Goal: Task Accomplishment & Management: Manage account settings

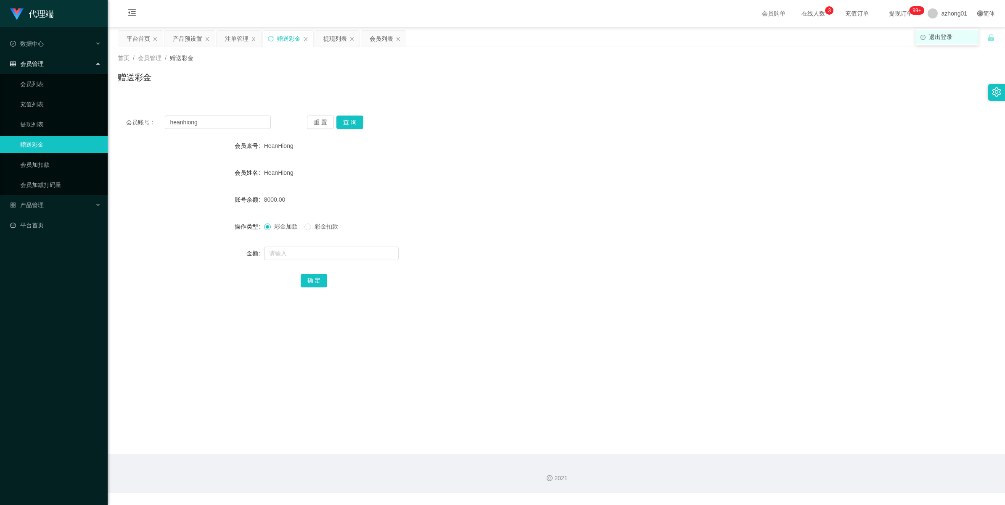
click at [941, 34] on span "退出登录" at bounding box center [940, 37] width 24 height 7
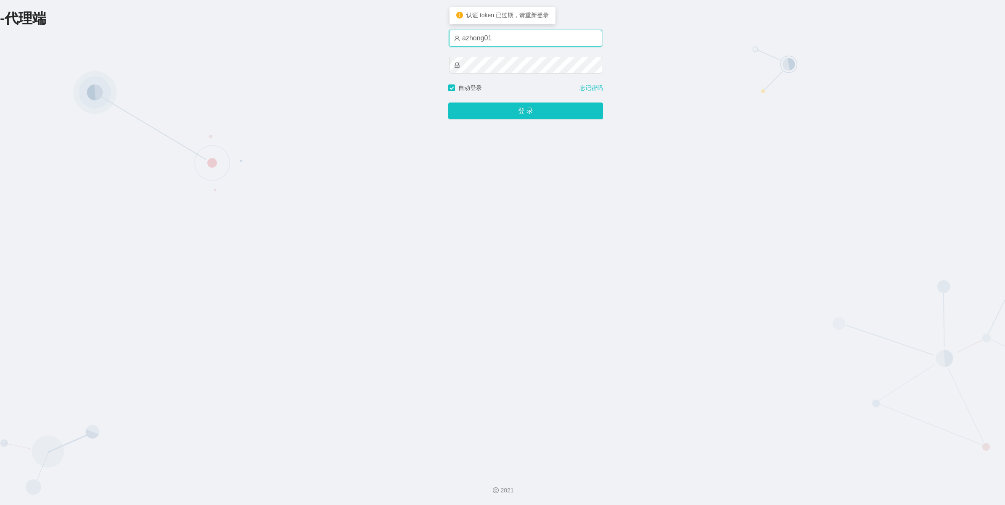
click at [522, 39] on input "azhong01" at bounding box center [525, 38] width 153 height 17
type input "azhong02"
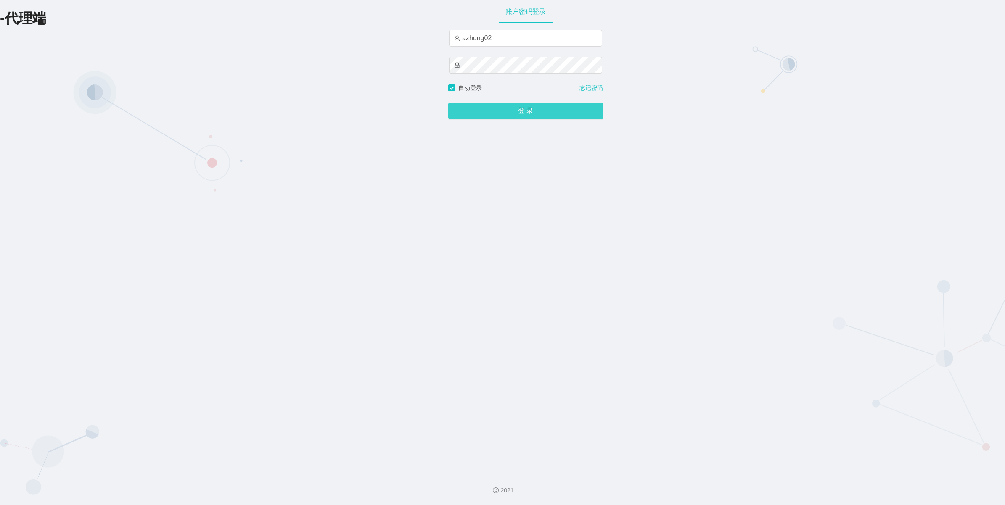
click at [518, 117] on button "登 录" at bounding box center [525, 111] width 155 height 17
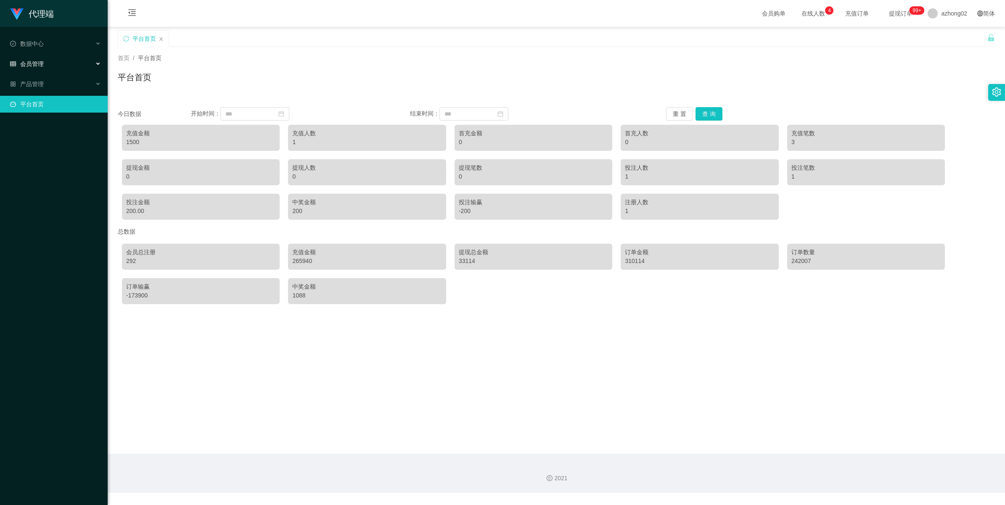
click at [33, 69] on div "会员管理" at bounding box center [54, 63] width 108 height 17
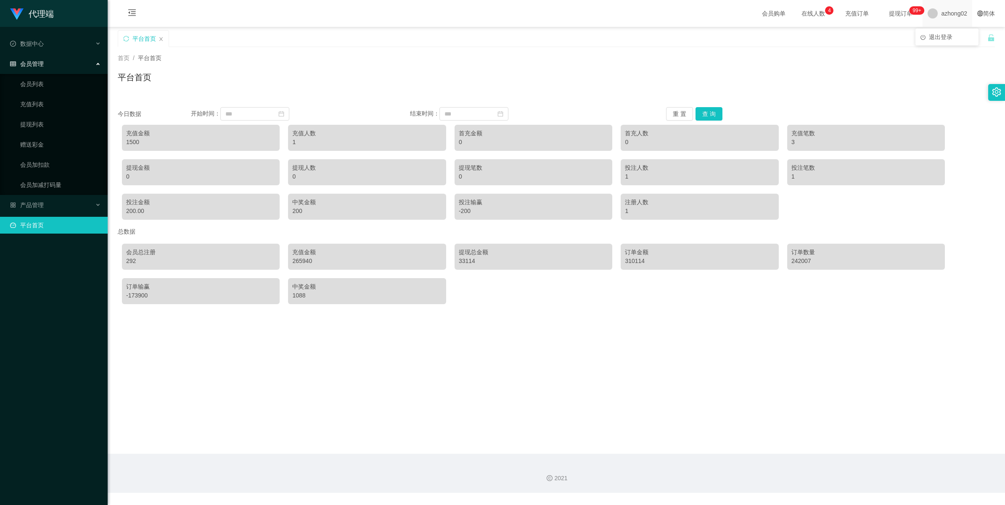
click at [941, 8] on span "azhong02" at bounding box center [954, 13] width 26 height 27
click at [943, 36] on span "退出登录" at bounding box center [940, 37] width 24 height 7
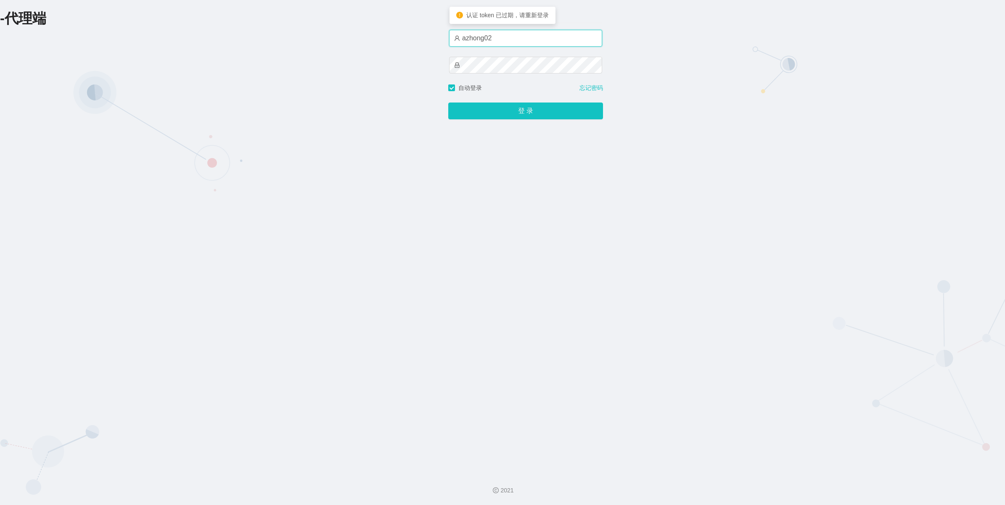
click at [520, 37] on input "azhong02" at bounding box center [525, 38] width 153 height 17
type input "azhong03"
click at [448, 103] on button "登 录" at bounding box center [525, 111] width 155 height 17
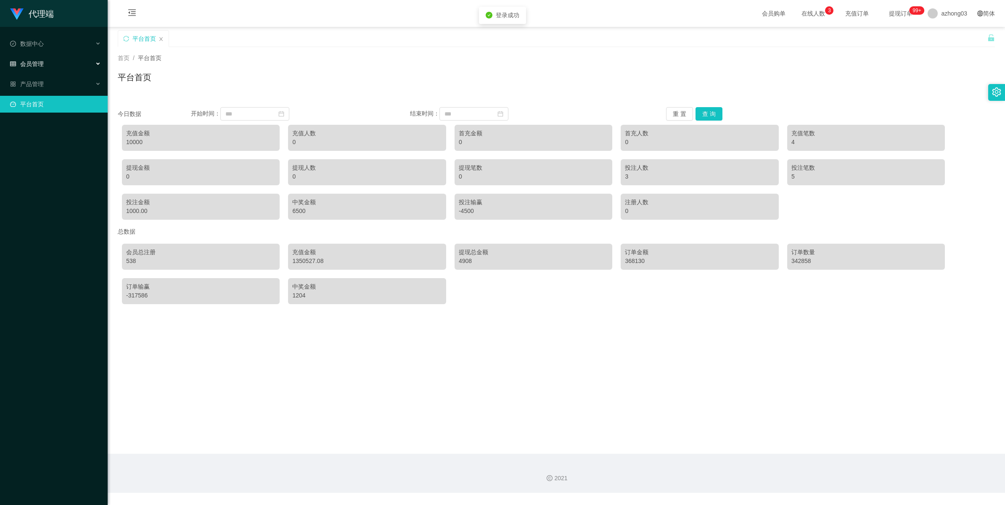
click at [38, 68] on div "会员管理" at bounding box center [54, 63] width 108 height 17
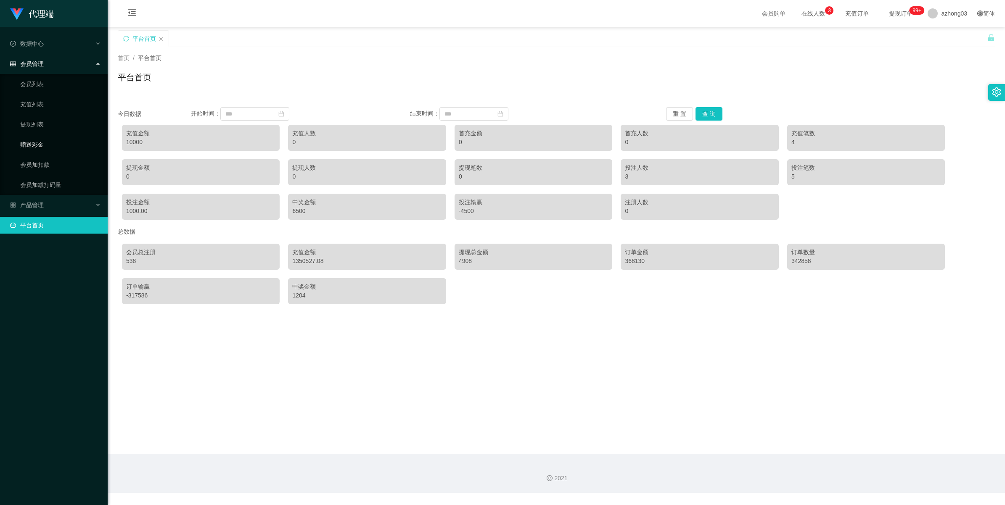
click at [25, 142] on link "赠送彩金" at bounding box center [60, 144] width 81 height 17
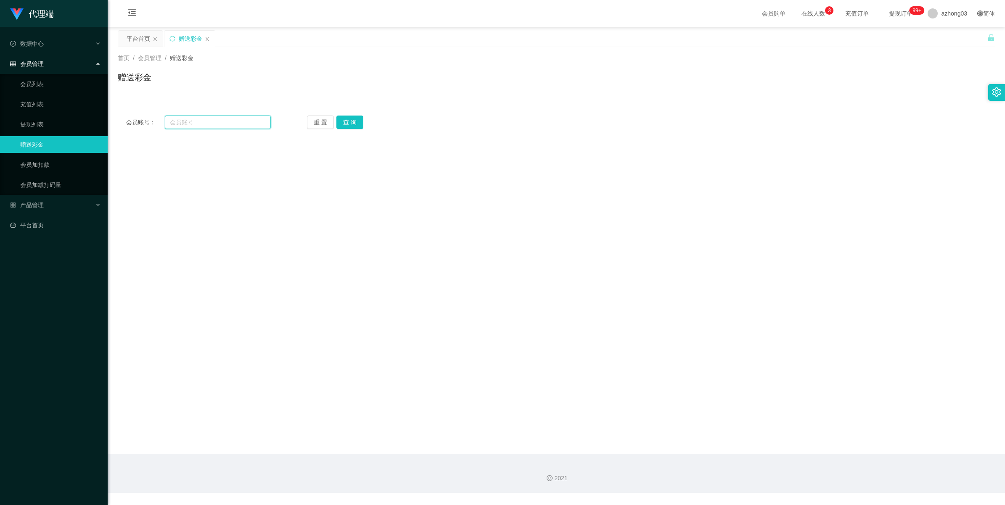
click at [198, 127] on input "text" at bounding box center [218, 122] width 106 height 13
paste input "Lian9550"
type input "Lian9550"
click at [349, 120] on button "查 询" at bounding box center [349, 122] width 27 height 13
click at [28, 120] on link "提现列表" at bounding box center [60, 124] width 81 height 17
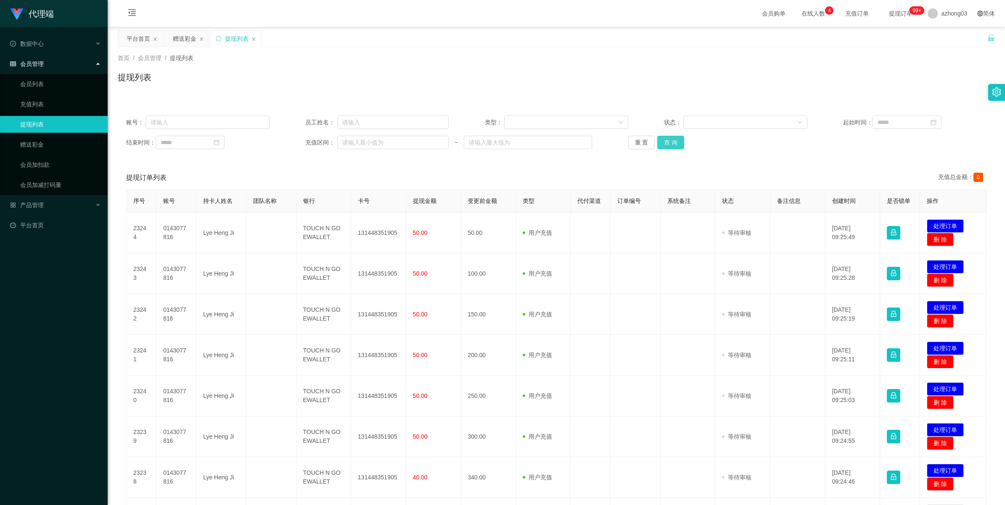
click at [669, 145] on button "查 询" at bounding box center [670, 142] width 27 height 13
click at [669, 145] on div "重 置 查 询" at bounding box center [699, 142] width 143 height 13
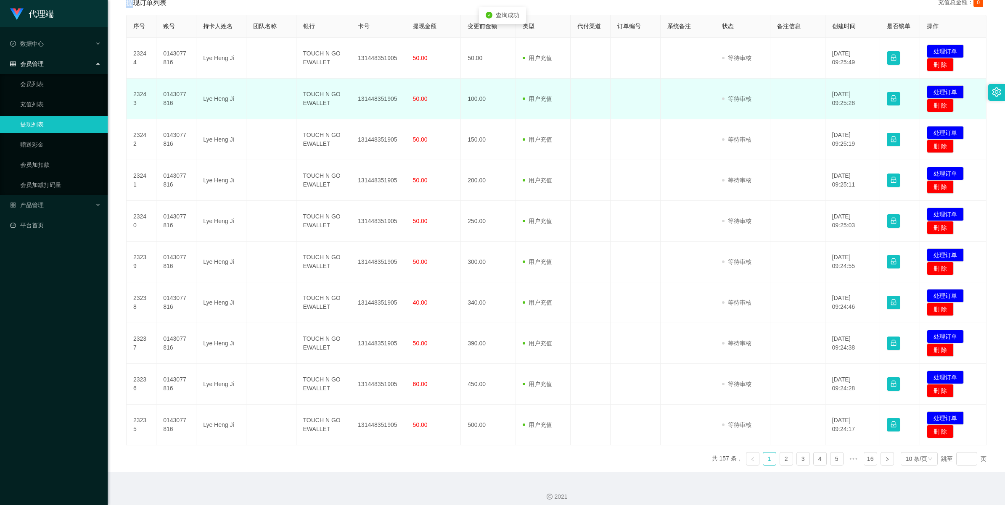
scroll to position [182, 0]
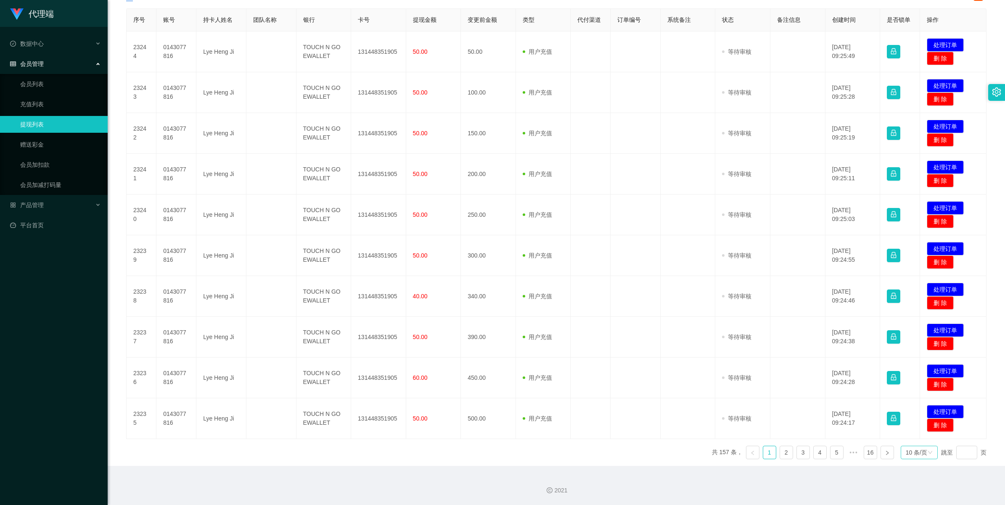
click at [927, 453] on icon "图标: down" at bounding box center [929, 452] width 5 height 5
click at [913, 453] on div "10 条/页" at bounding box center [915, 452] width 21 height 13
click at [905, 438] on li "1000 条/页" at bounding box center [913, 439] width 38 height 13
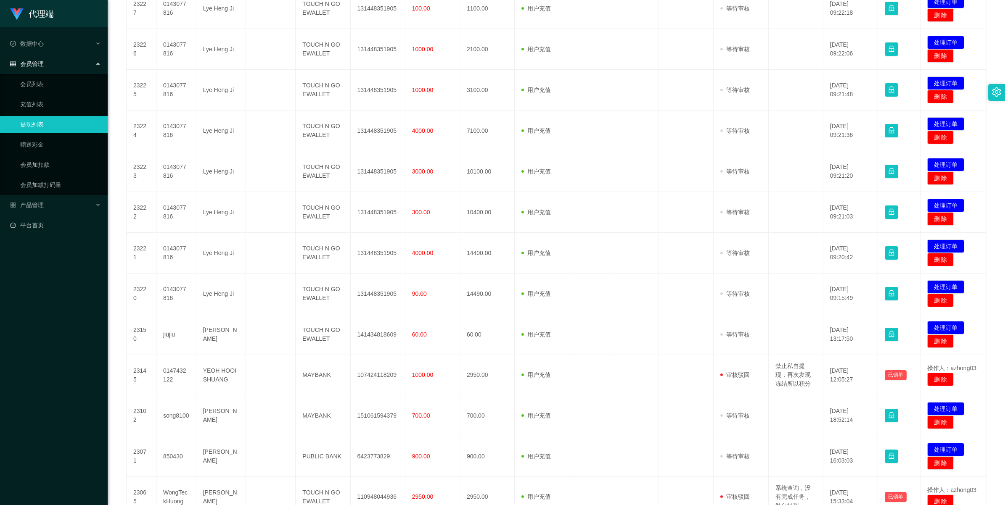
scroll to position [1128, 0]
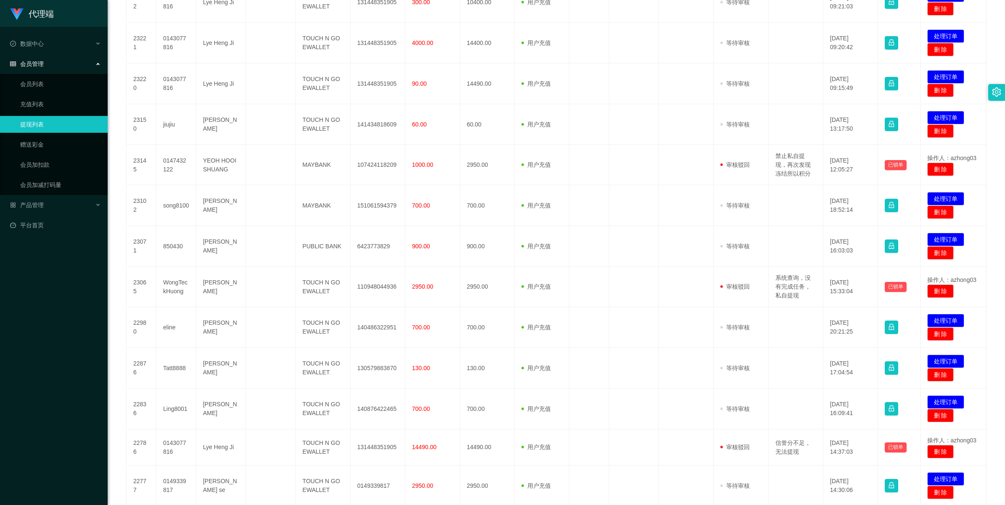
drag, startPoint x: 995, startPoint y: 92, endPoint x: 983, endPoint y: 45, distance: 49.5
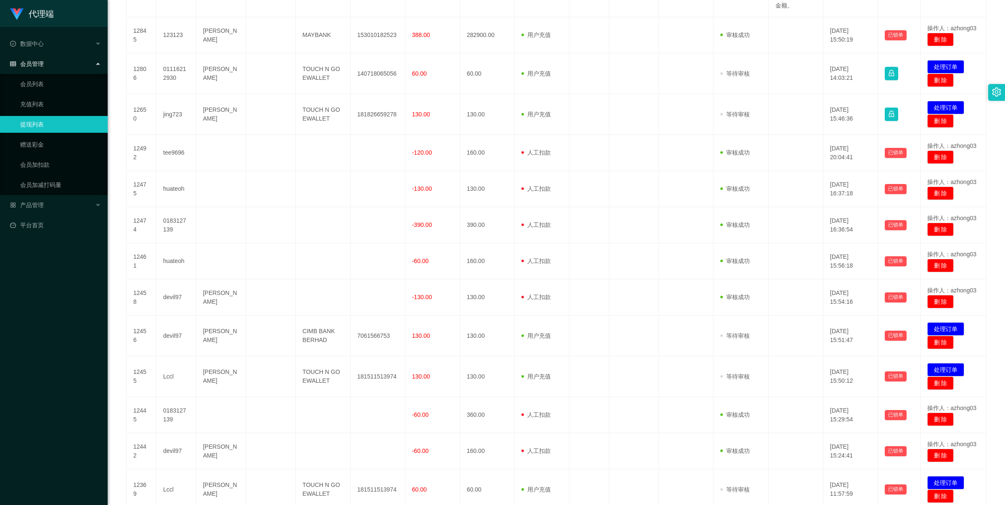
scroll to position [7068, 0]
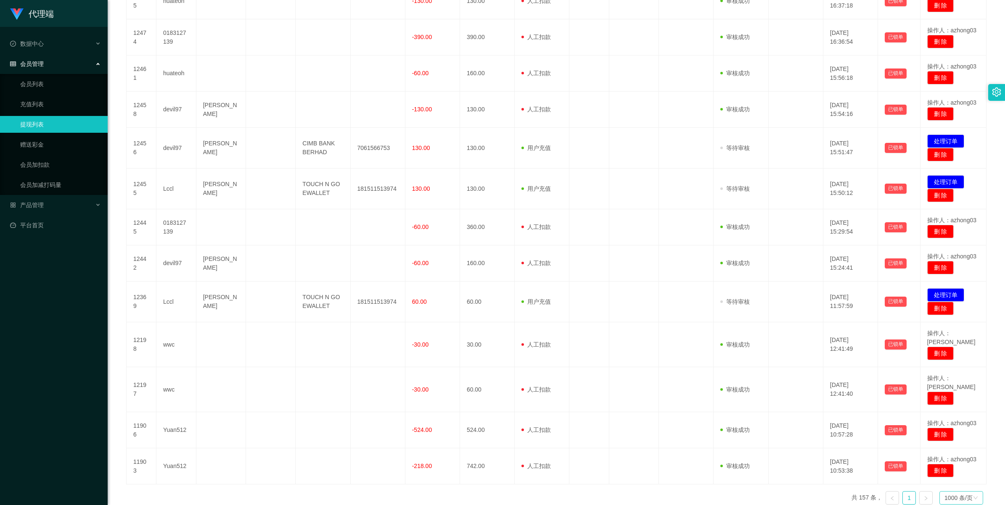
click at [952, 492] on div "1000 条/页" at bounding box center [958, 498] width 28 height 13
click at [944, 387] on li "10 条/页" at bounding box center [956, 384] width 44 height 13
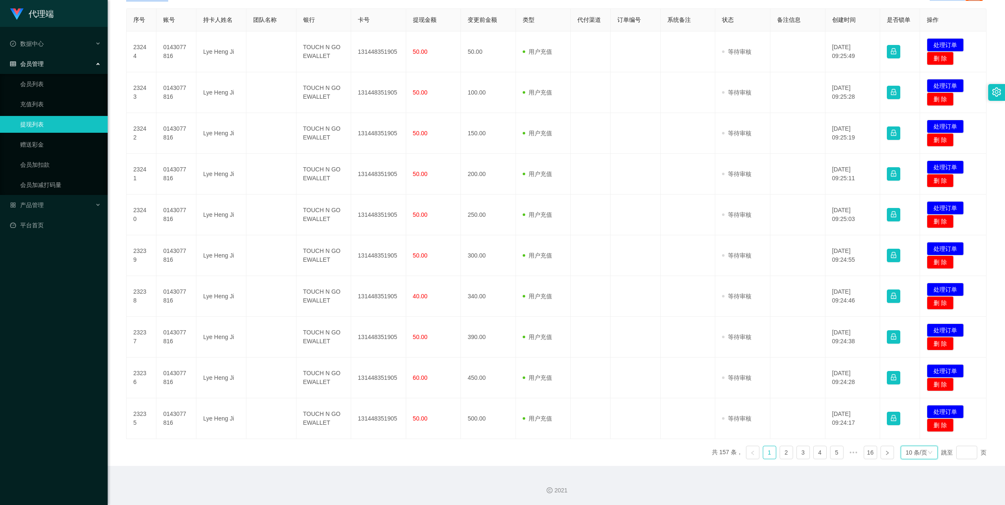
scroll to position [182, 0]
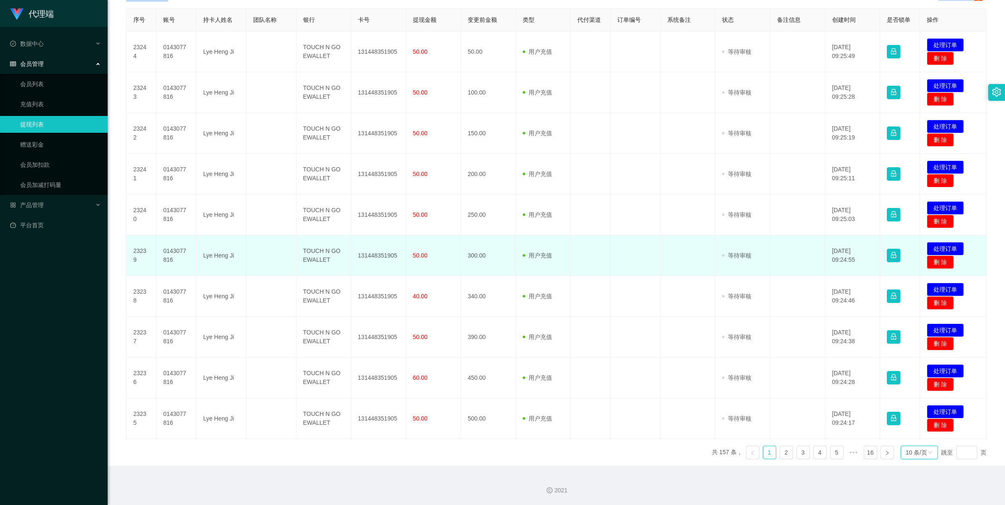
click at [702, 269] on td at bounding box center [687, 255] width 55 height 41
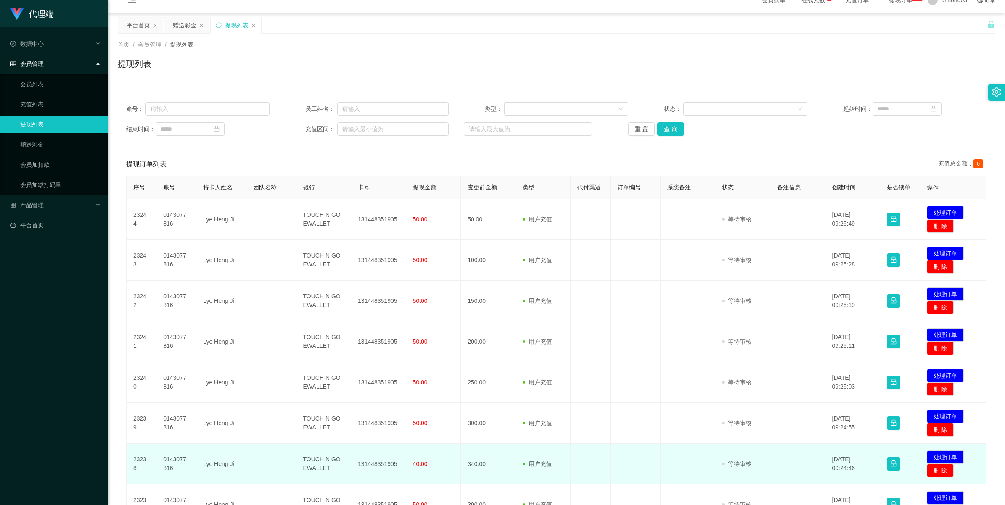
scroll to position [0, 0]
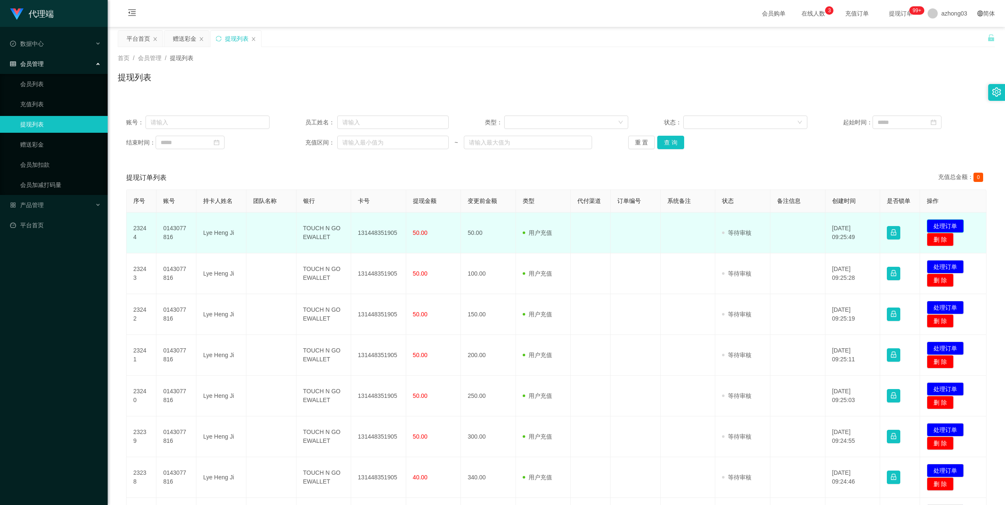
click at [932, 227] on button "处理订单" at bounding box center [944, 225] width 37 height 13
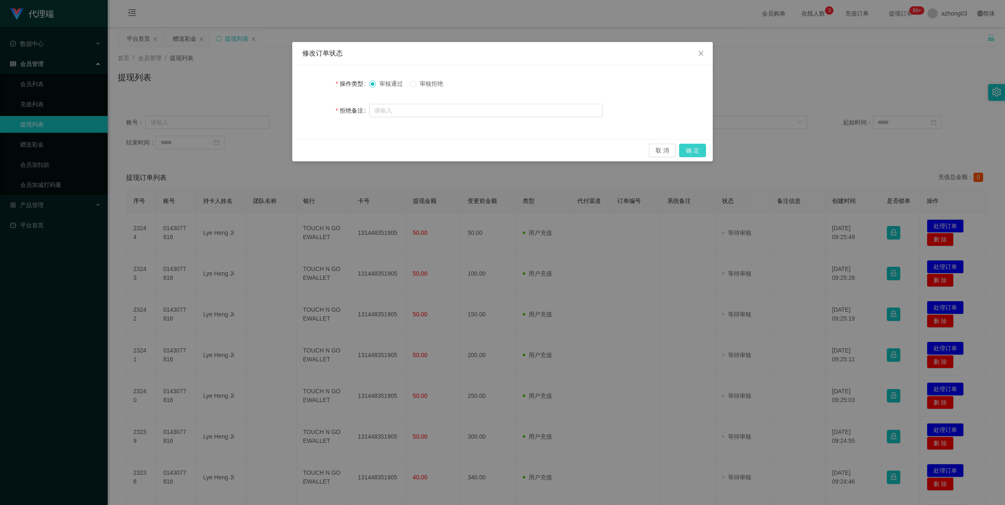
click at [705, 148] on button "确 定" at bounding box center [692, 150] width 27 height 13
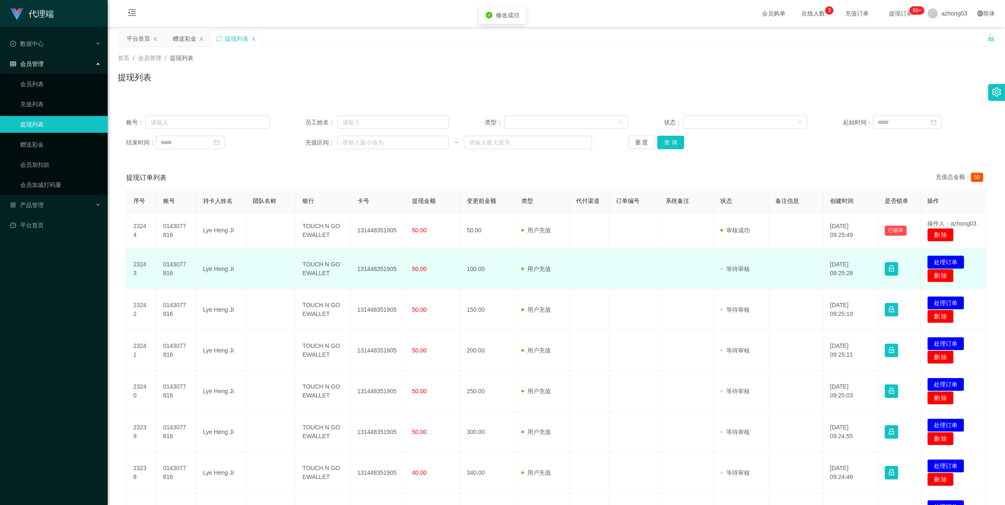
click at [950, 257] on button "处理订单" at bounding box center [945, 262] width 37 height 13
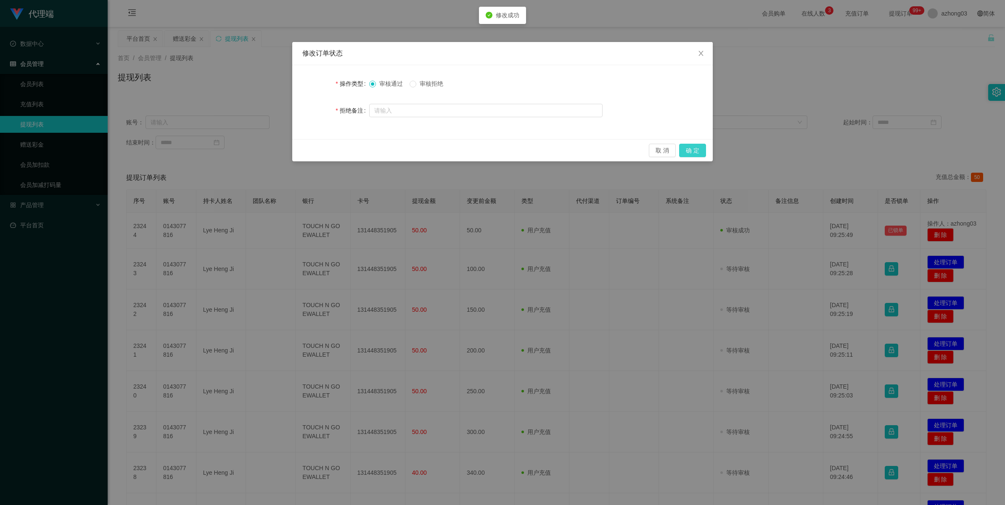
click at [684, 150] on button "确 定" at bounding box center [692, 150] width 27 height 13
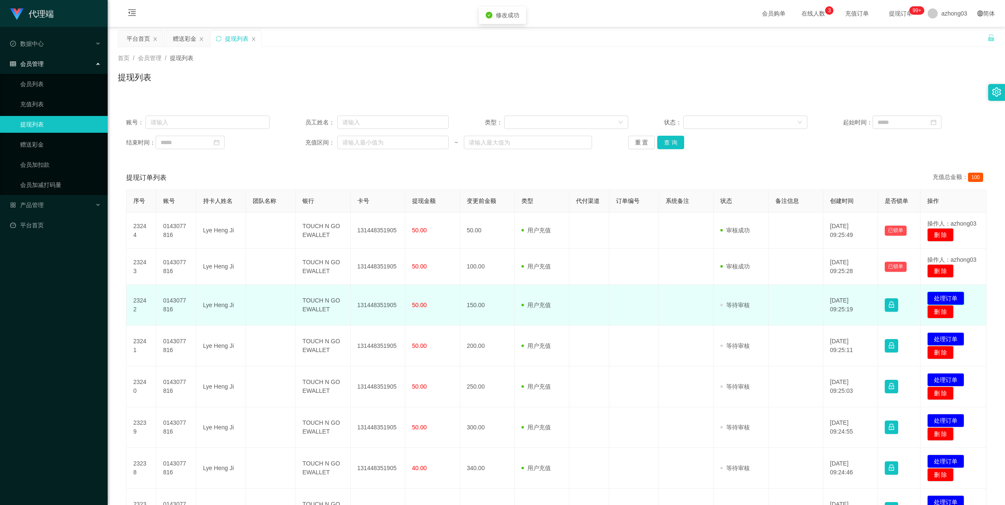
click at [942, 298] on button "处理订单" at bounding box center [945, 298] width 37 height 13
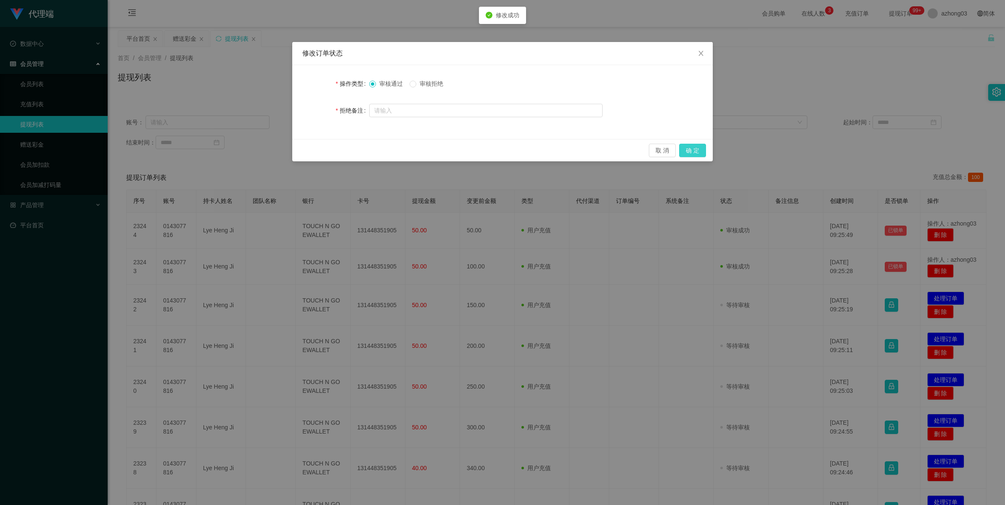
click at [698, 151] on button "确 定" at bounding box center [692, 150] width 27 height 13
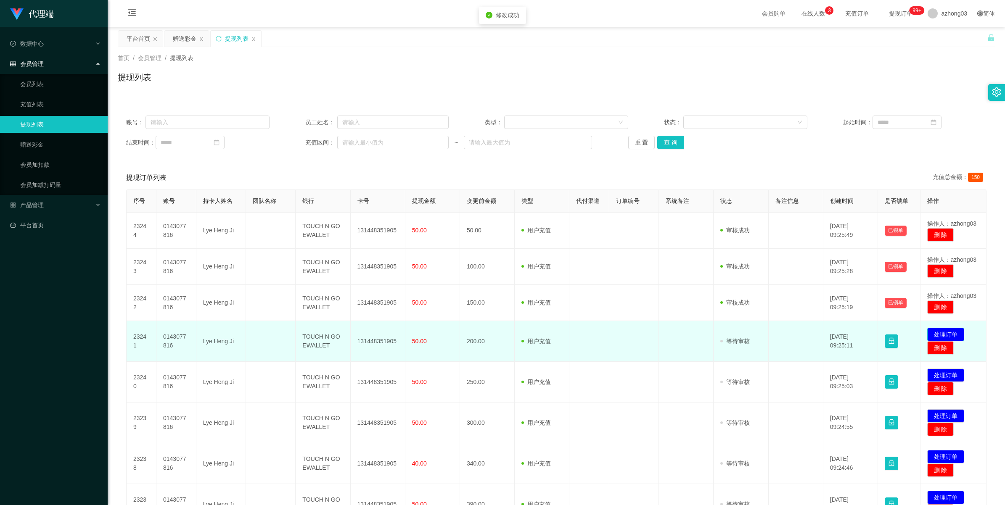
click at [942, 335] on button "处理订单" at bounding box center [945, 334] width 37 height 13
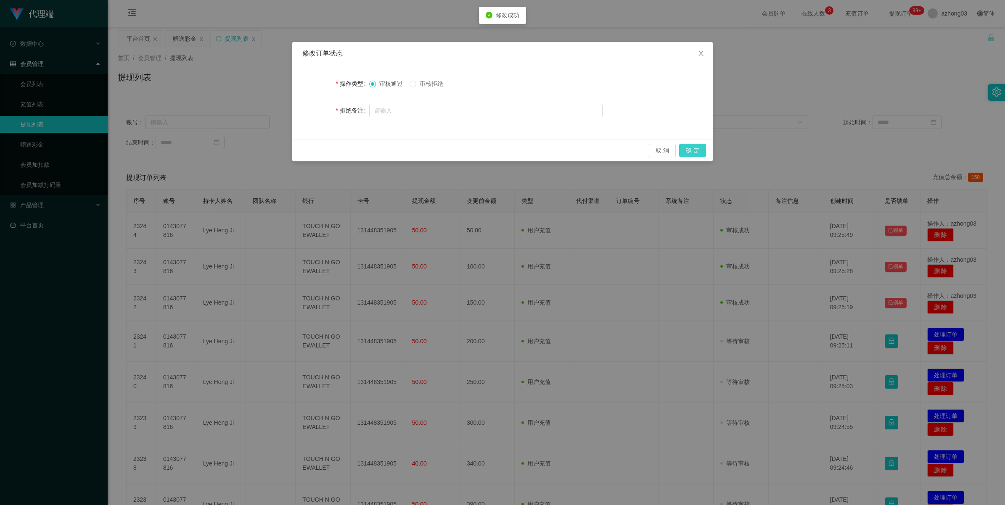
click at [699, 151] on button "确 定" at bounding box center [692, 150] width 27 height 13
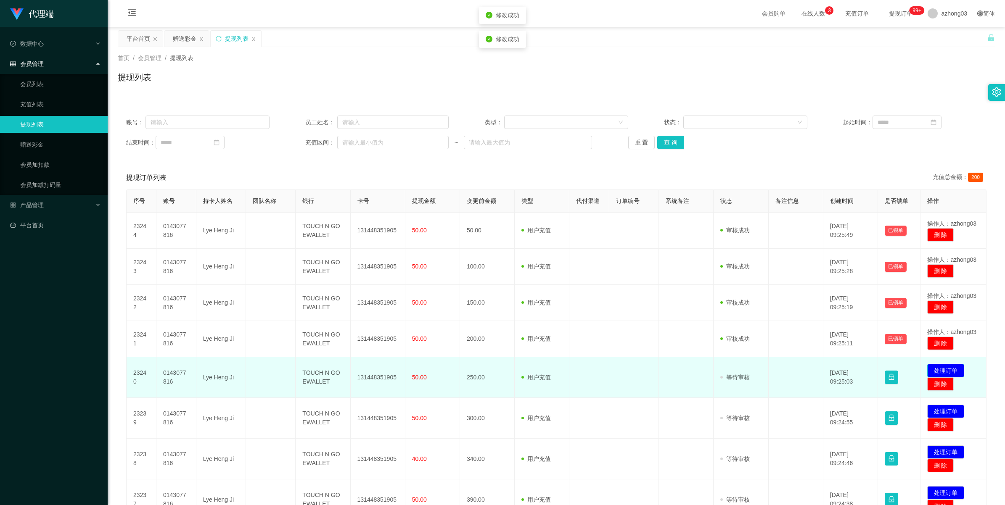
click at [940, 373] on button "处理订单" at bounding box center [945, 370] width 37 height 13
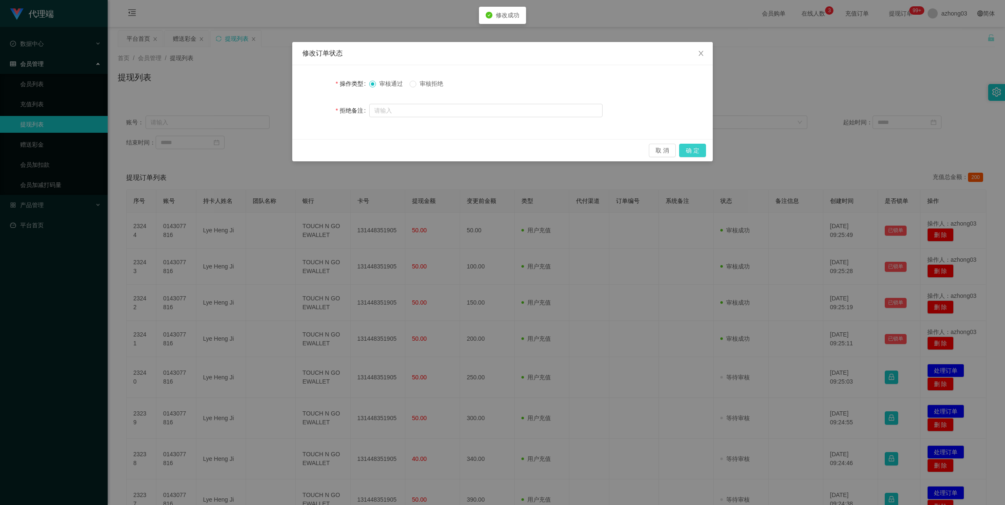
drag, startPoint x: 691, startPoint y: 150, endPoint x: 702, endPoint y: 159, distance: 13.5
click at [691, 150] on button "确 定" at bounding box center [692, 150] width 27 height 13
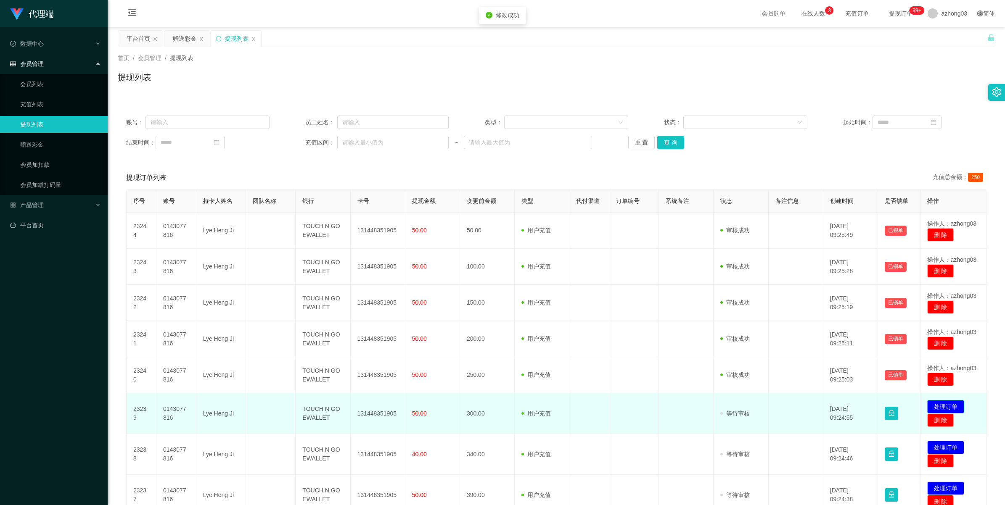
click at [943, 405] on button "处理订单" at bounding box center [945, 406] width 37 height 13
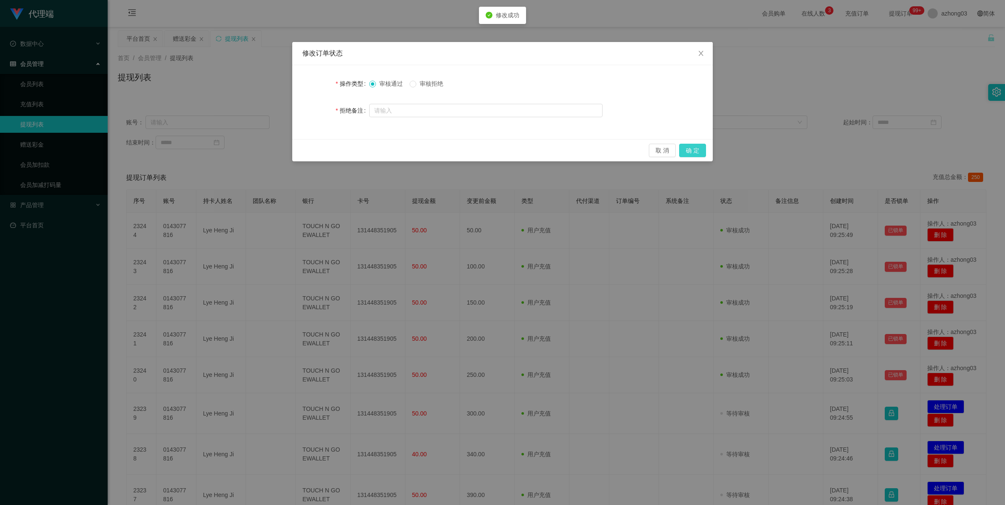
click at [698, 146] on button "确 定" at bounding box center [692, 150] width 27 height 13
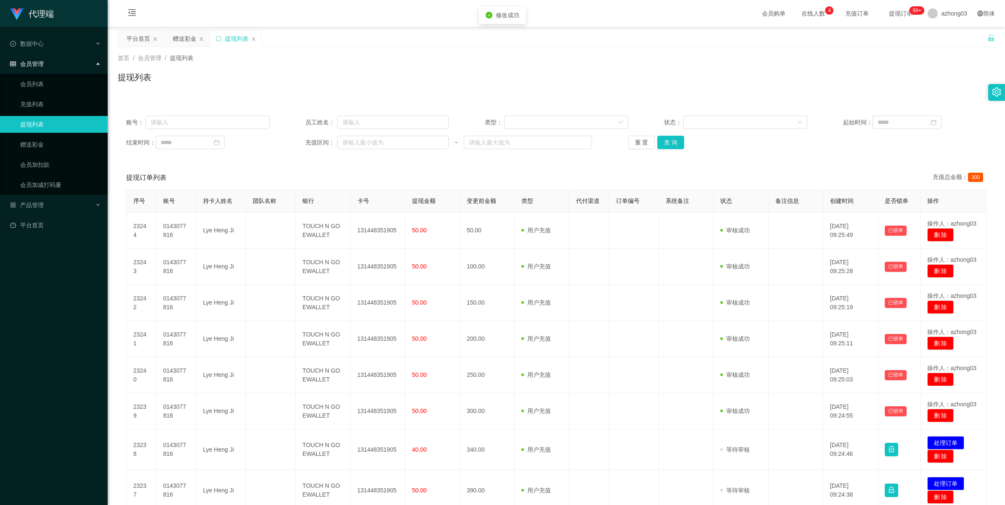
scroll to position [154, 0]
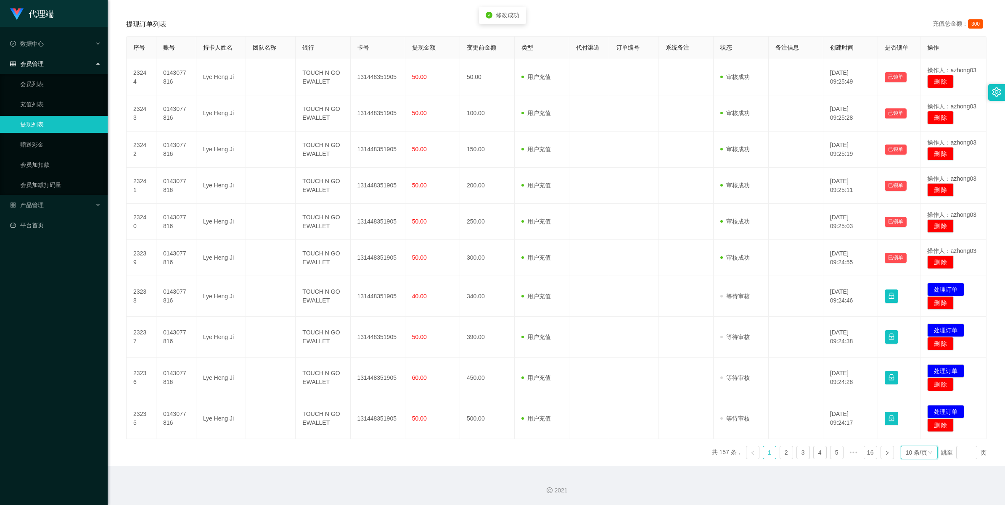
click at [908, 455] on div "10 条/页" at bounding box center [915, 452] width 21 height 13
click at [914, 433] on li "1000 条/页" at bounding box center [913, 439] width 38 height 13
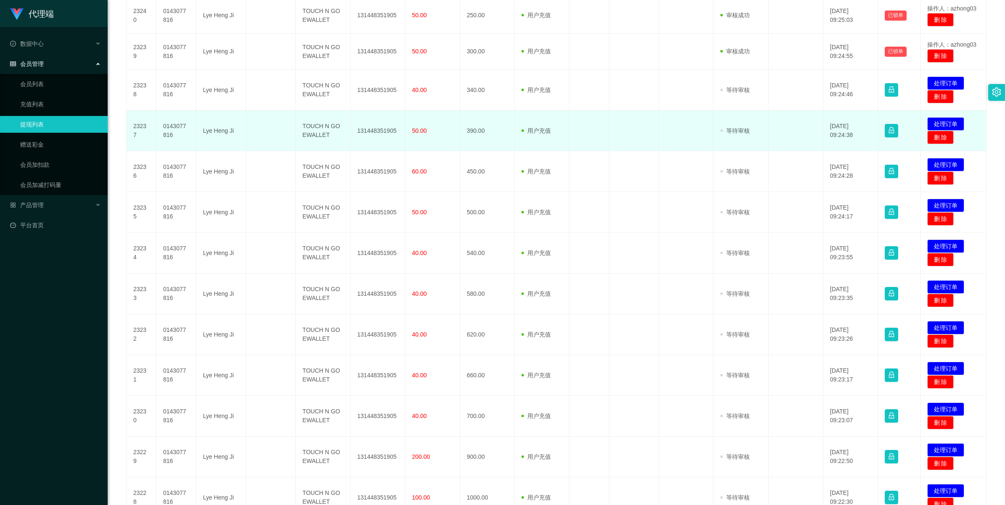
scroll to position [417, 0]
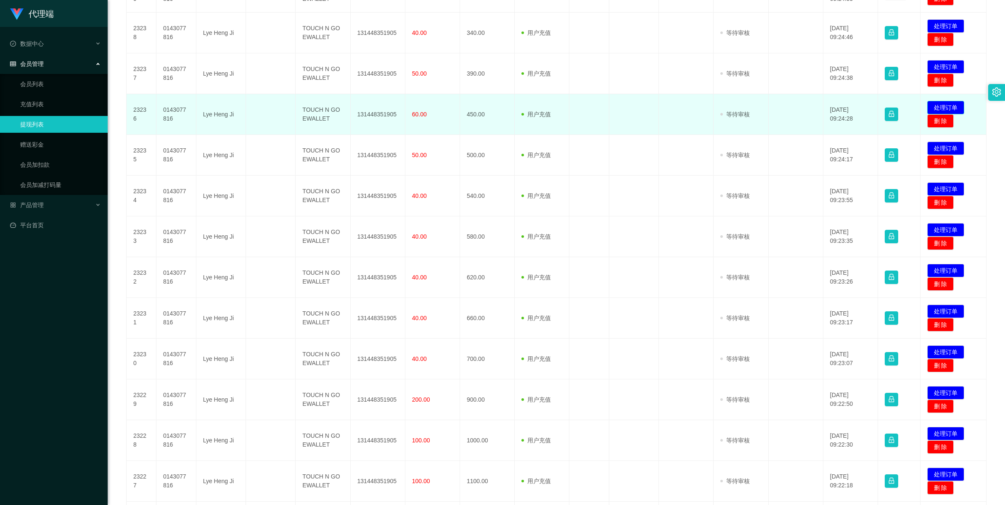
click at [936, 105] on button "处理订单" at bounding box center [945, 107] width 37 height 13
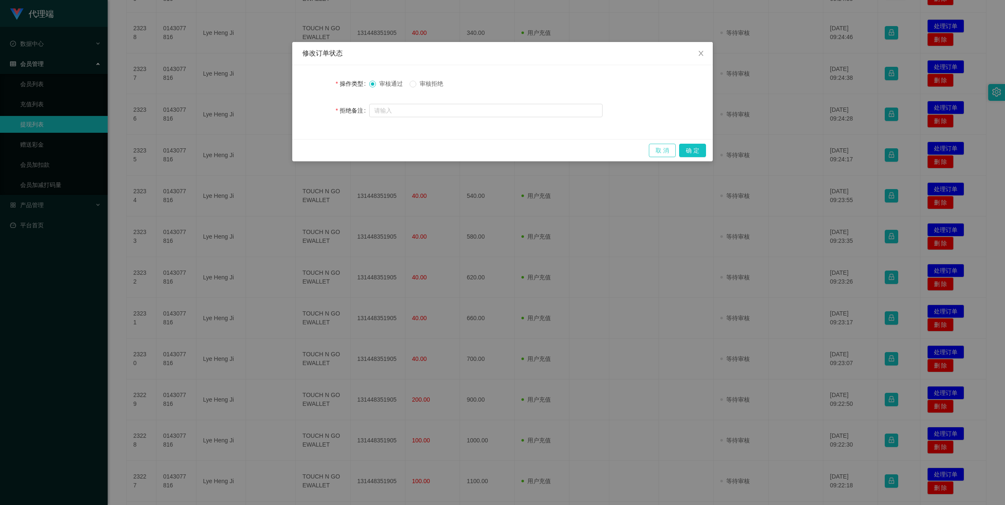
click at [660, 154] on button "取 消" at bounding box center [662, 150] width 27 height 13
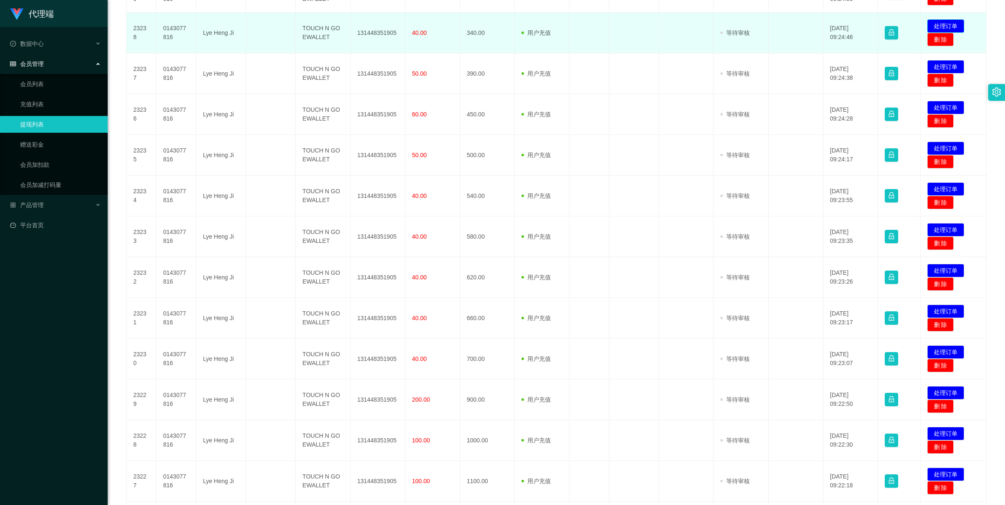
click at [937, 24] on button "处理订单" at bounding box center [945, 25] width 37 height 13
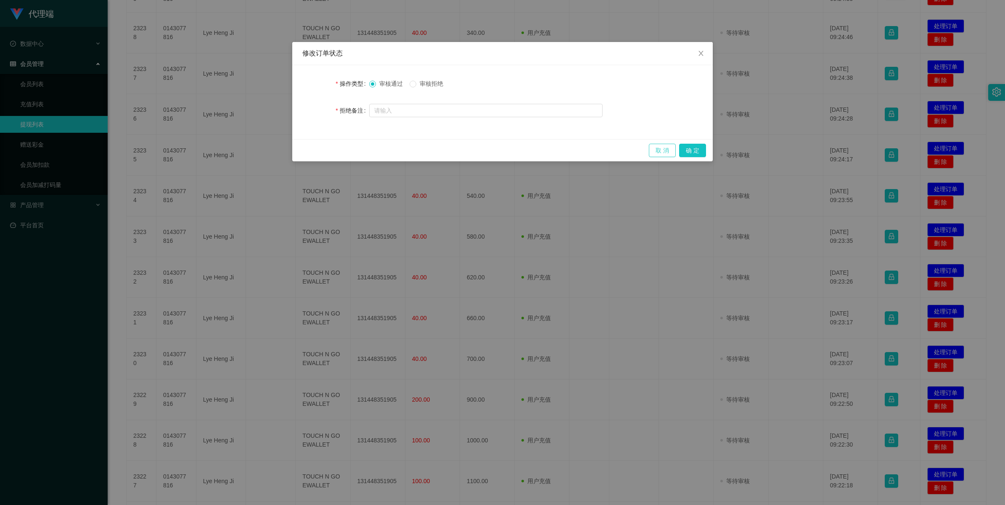
click at [657, 152] on button "取 消" at bounding box center [662, 150] width 27 height 13
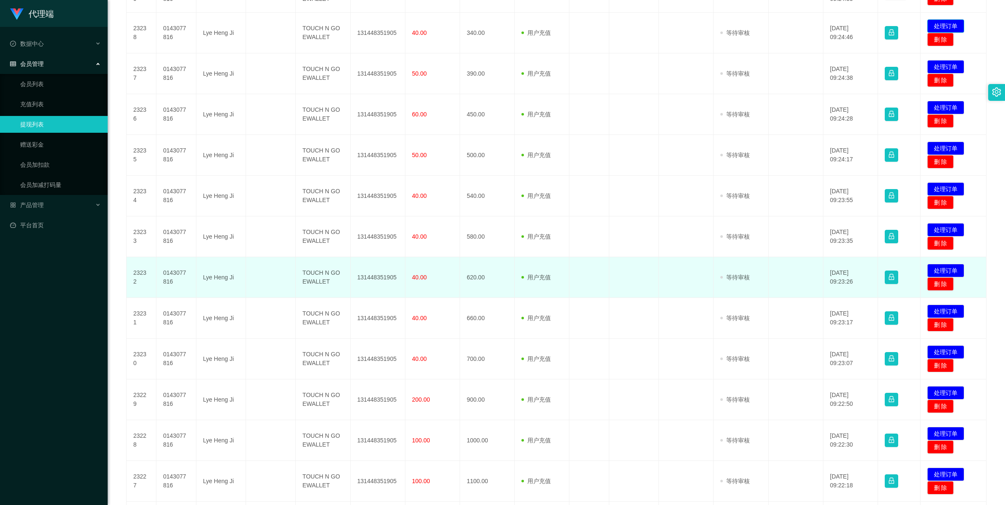
scroll to position [259, 0]
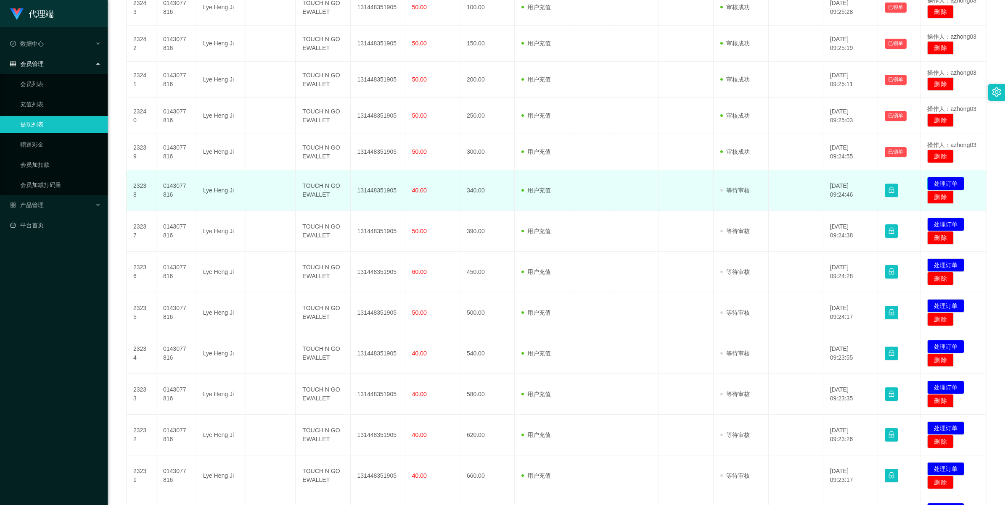
click at [958, 186] on button "处理订单" at bounding box center [945, 183] width 37 height 13
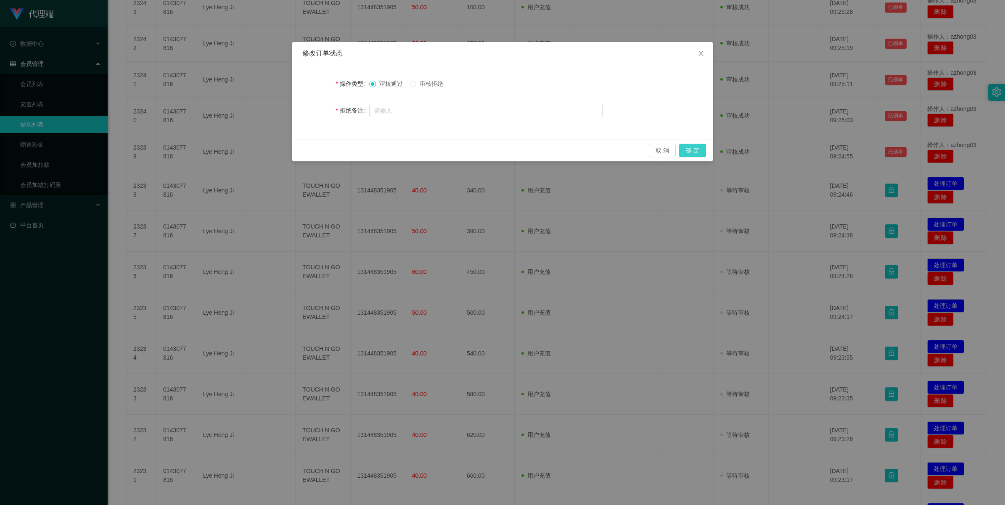
click at [692, 145] on button "确 定" at bounding box center [692, 150] width 27 height 13
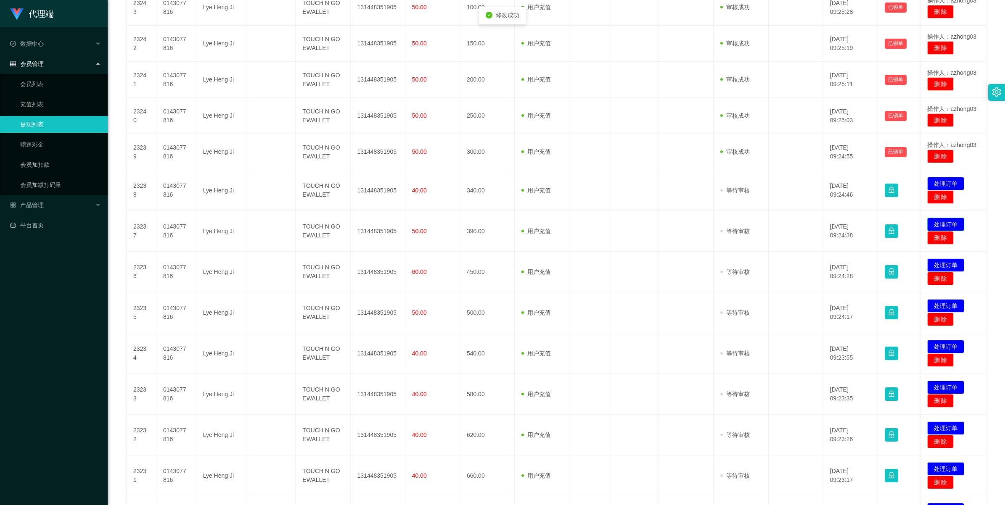
click at [936, 222] on button "处理订单" at bounding box center [945, 224] width 37 height 13
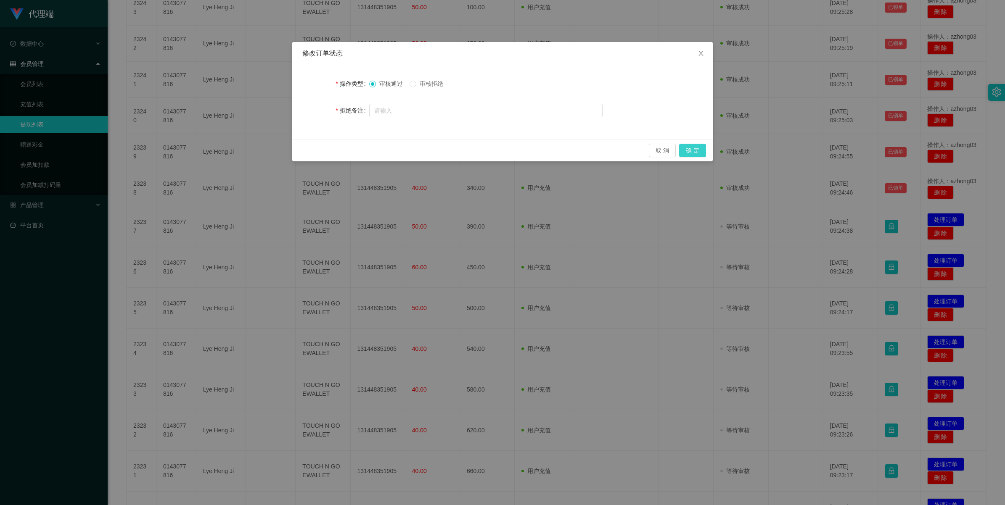
click at [701, 150] on button "确 定" at bounding box center [692, 150] width 27 height 13
click at [701, 150] on div "取 消 确 定" at bounding box center [502, 150] width 407 height 13
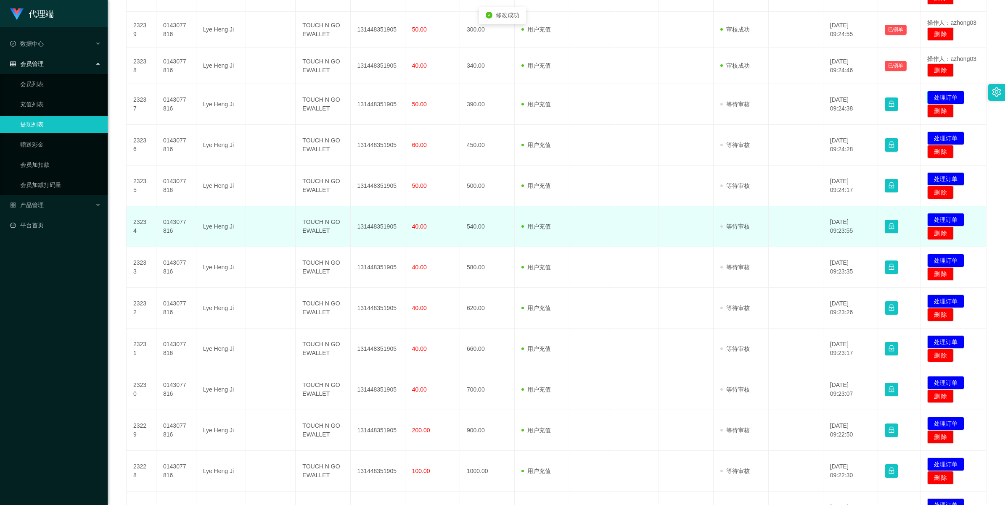
scroll to position [417, 0]
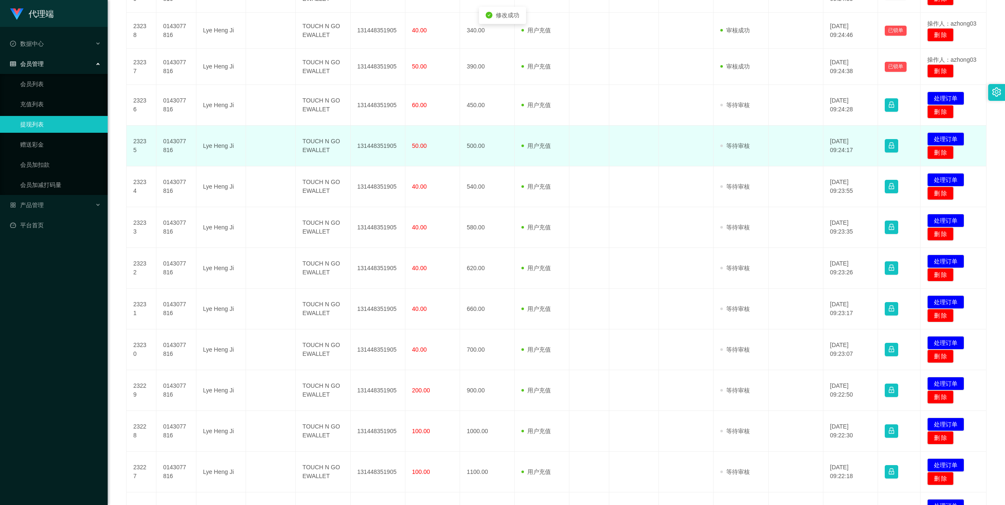
click at [940, 61] on span "操作人：azhong03" at bounding box center [952, 59] width 50 height 7
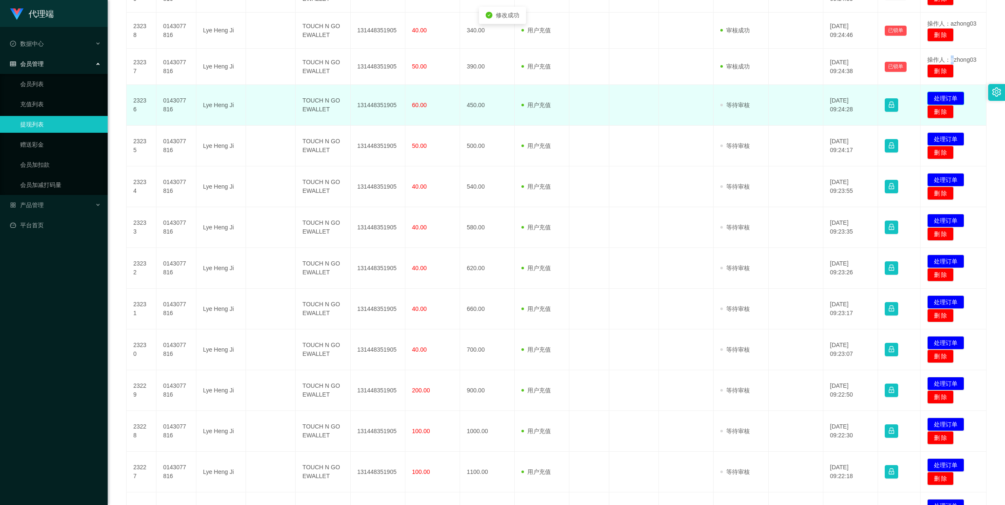
drag, startPoint x: 951, startPoint y: 137, endPoint x: 939, endPoint y: 100, distance: 38.9
click at [939, 100] on button "处理订单" at bounding box center [945, 98] width 37 height 13
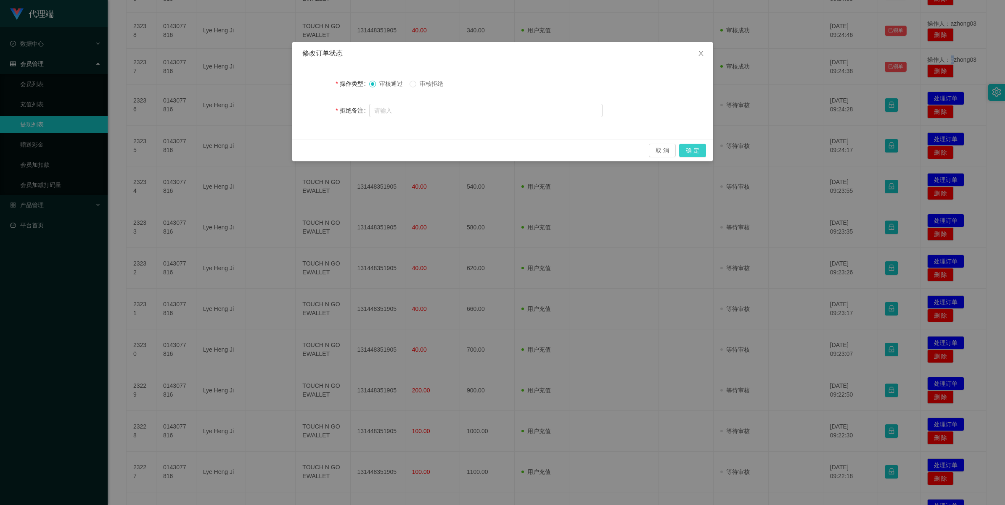
click at [691, 151] on button "确 定" at bounding box center [692, 150] width 27 height 13
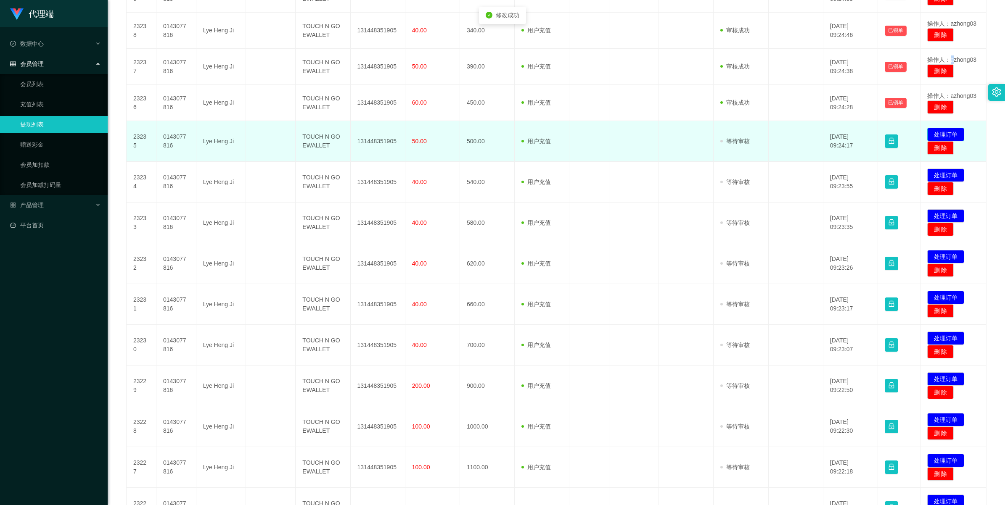
click at [941, 137] on button "处理订单" at bounding box center [945, 134] width 37 height 13
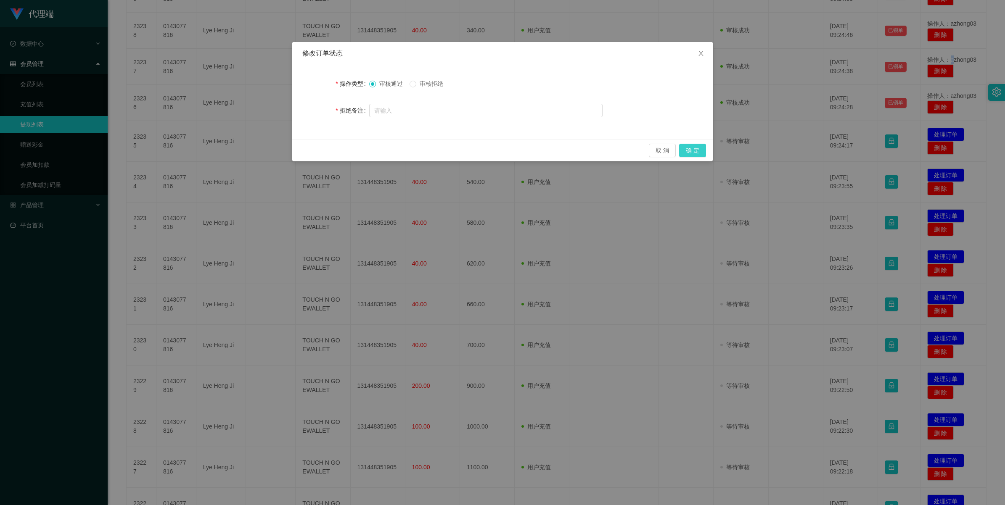
click at [690, 152] on button "确 定" at bounding box center [692, 150] width 27 height 13
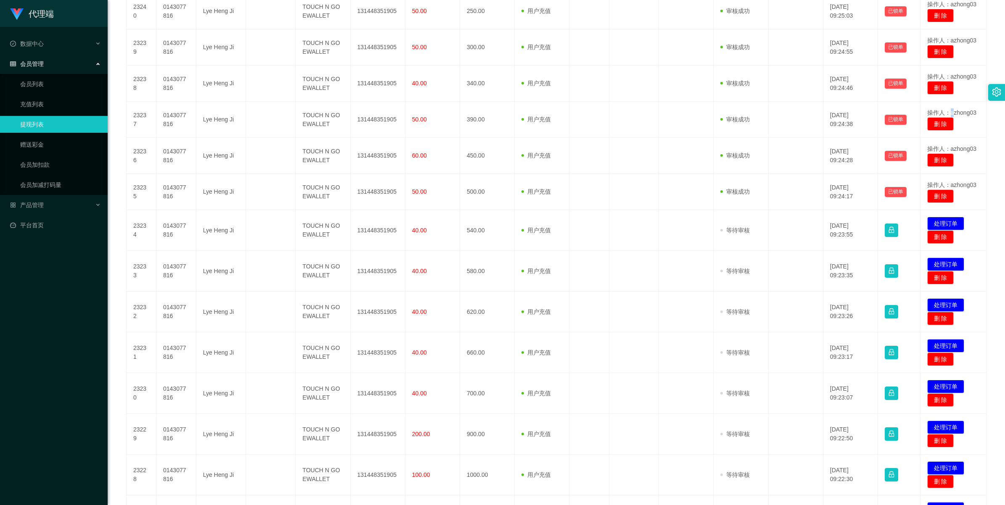
scroll to position [368, 0]
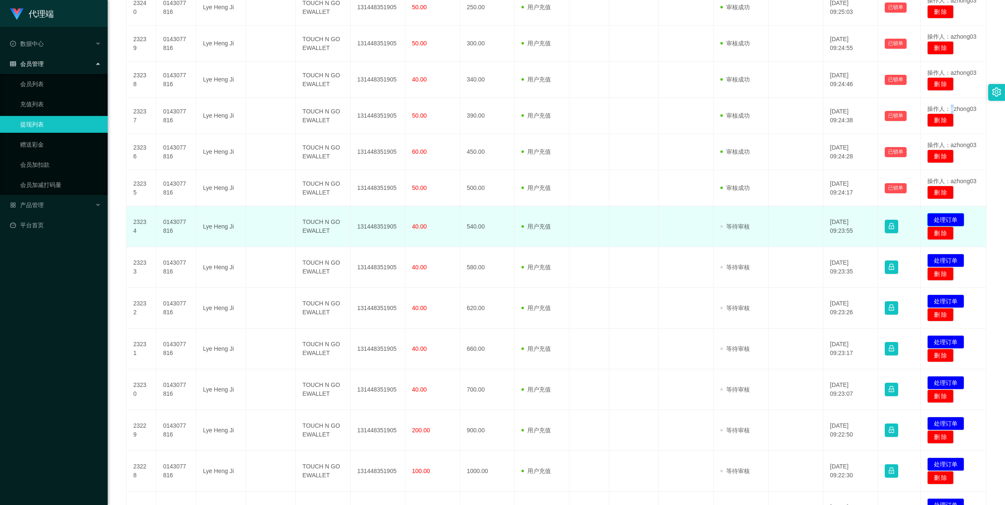
click at [933, 224] on button "处理订单" at bounding box center [945, 219] width 37 height 13
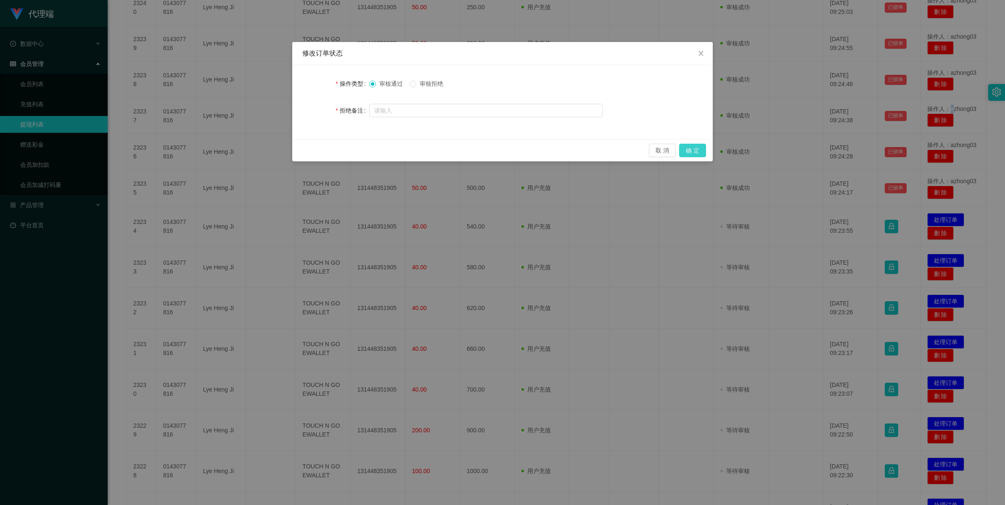
click at [694, 150] on button "确 定" at bounding box center [692, 150] width 27 height 13
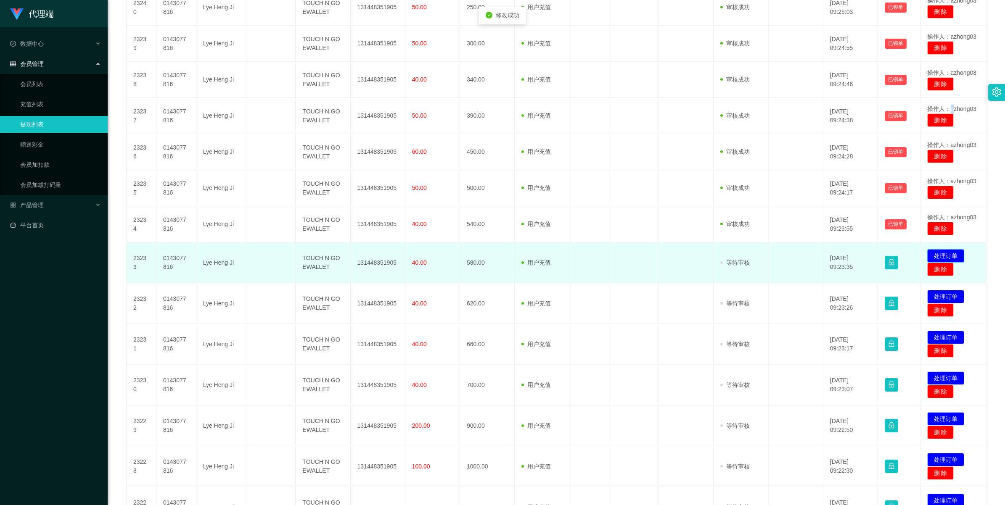
click at [946, 255] on button "处理订单" at bounding box center [945, 255] width 37 height 13
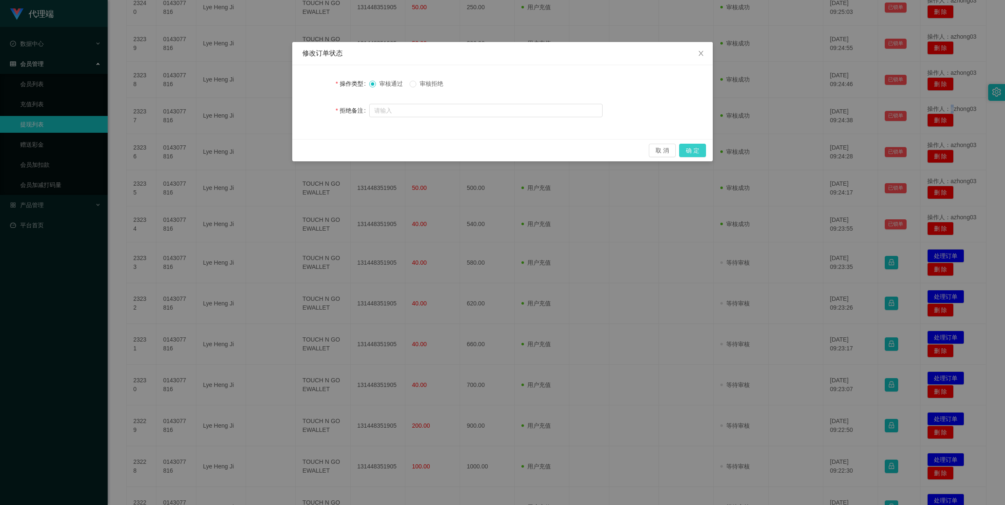
click at [686, 150] on button "确 定" at bounding box center [692, 150] width 27 height 13
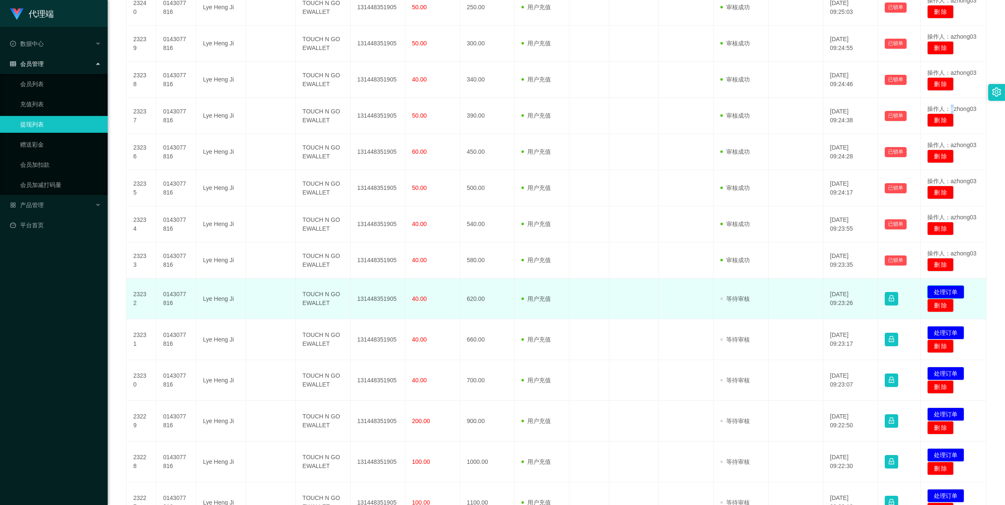
click at [939, 293] on button "处理订单" at bounding box center [945, 291] width 37 height 13
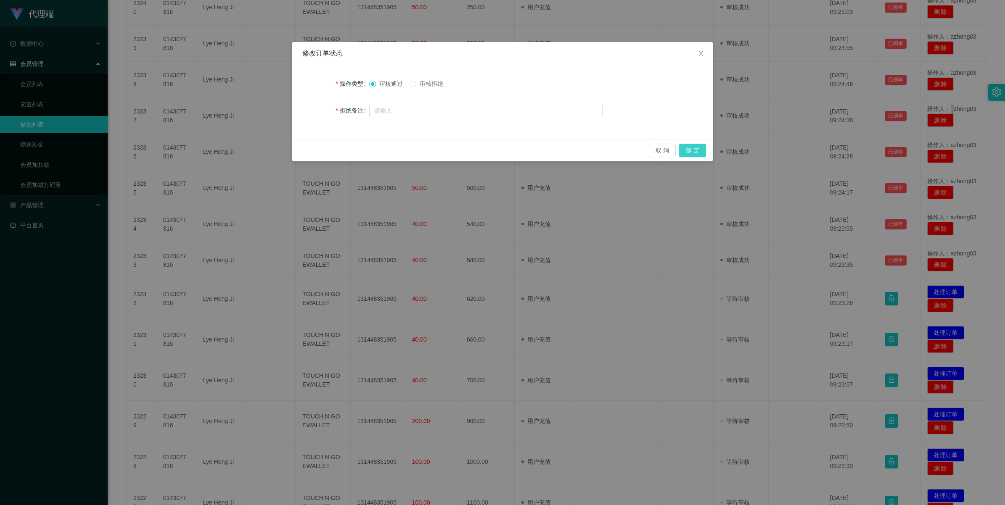
click at [693, 148] on button "确 定" at bounding box center [692, 150] width 27 height 13
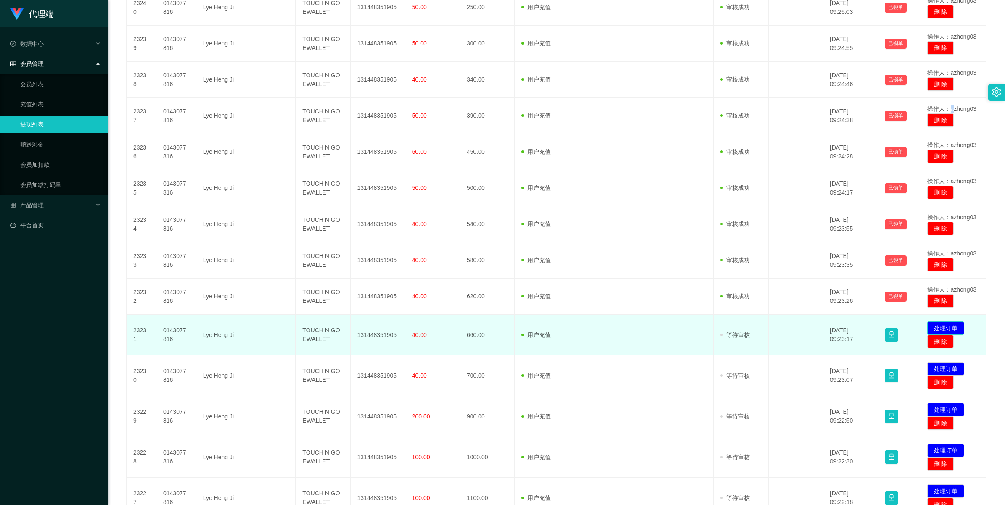
click at [936, 328] on button "处理订单" at bounding box center [945, 328] width 37 height 13
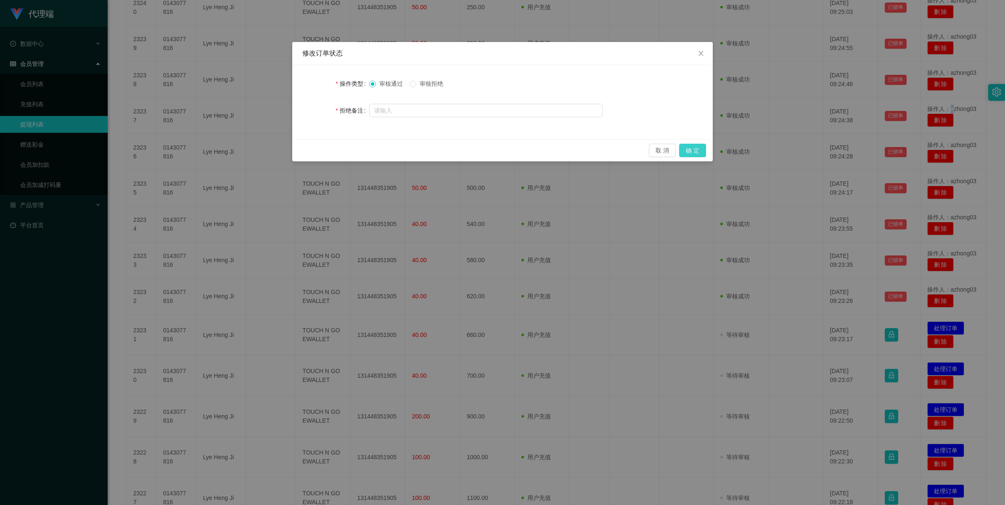
click at [703, 146] on button "确 定" at bounding box center [692, 150] width 27 height 13
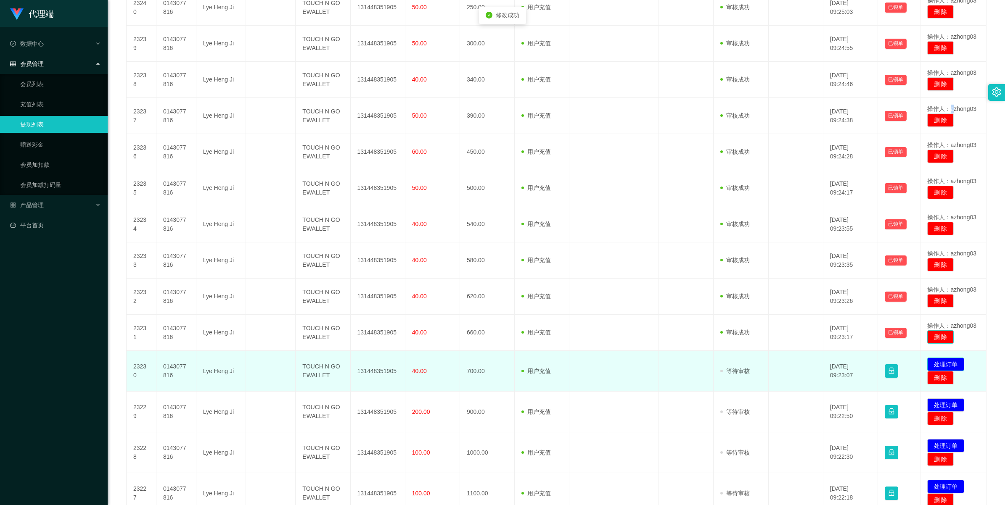
drag, startPoint x: 929, startPoint y: 332, endPoint x: 930, endPoint y: 360, distance: 27.8
click at [931, 363] on button "处理订单" at bounding box center [945, 364] width 37 height 13
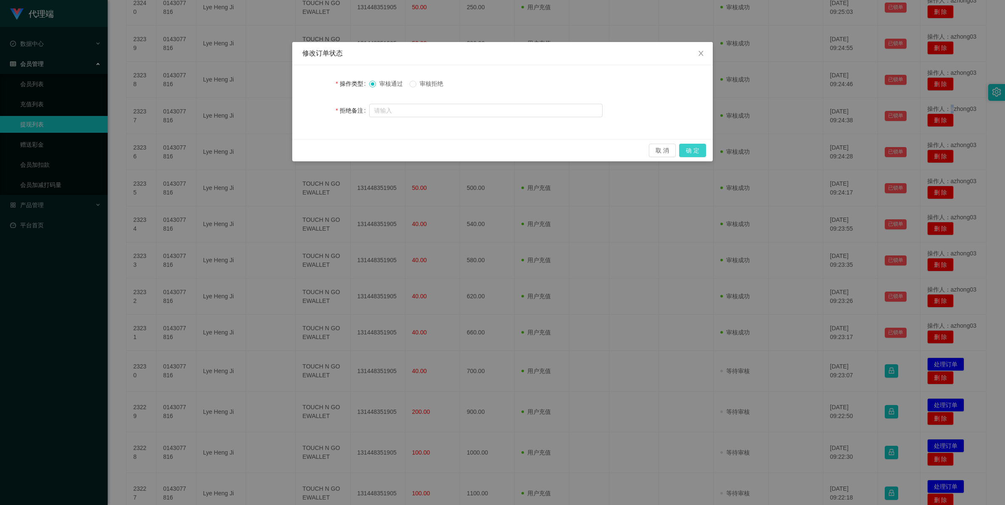
click at [699, 151] on button "确 定" at bounding box center [692, 150] width 27 height 13
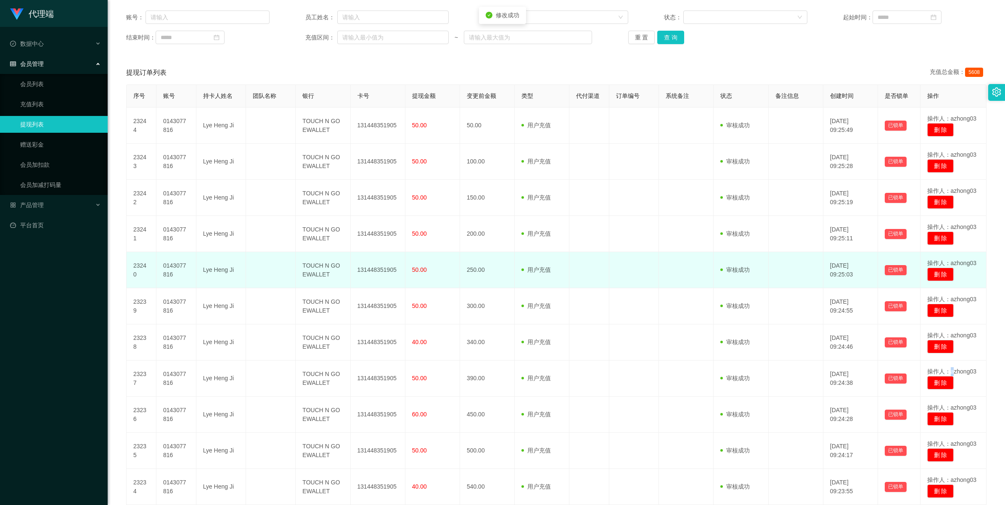
scroll to position [0, 0]
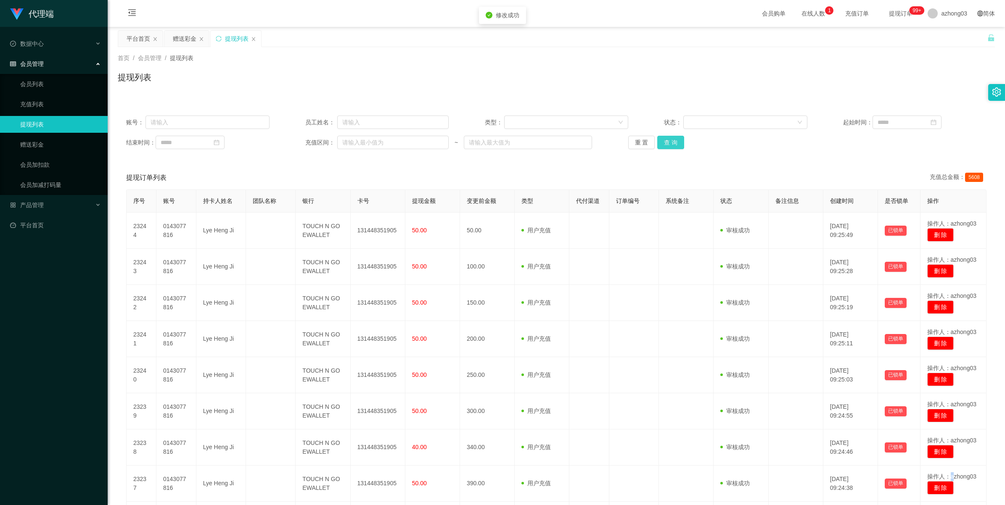
click at [675, 141] on button "查 询" at bounding box center [670, 142] width 27 height 13
click at [675, 141] on div "重 置 查 询" at bounding box center [699, 142] width 143 height 13
click at [675, 141] on button "查 询" at bounding box center [675, 142] width 36 height 13
click at [675, 141] on div "重 置 查 询" at bounding box center [699, 142] width 143 height 13
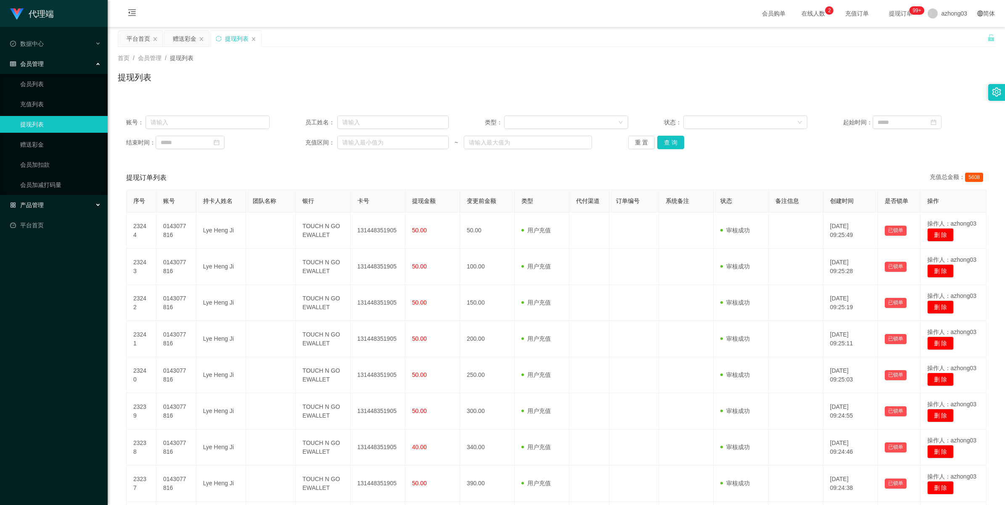
click at [28, 210] on div "产品管理" at bounding box center [54, 205] width 108 height 17
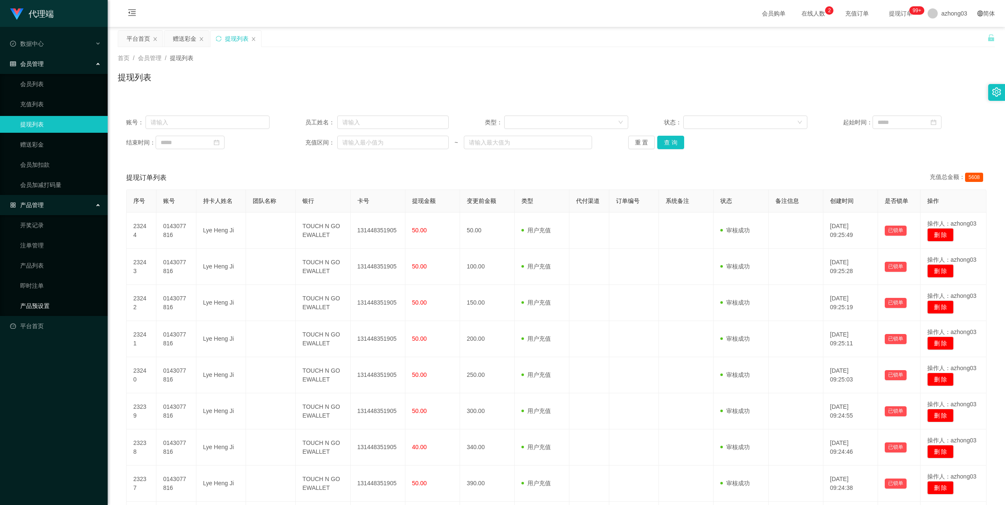
click at [29, 301] on link "产品预设置" at bounding box center [60, 306] width 81 height 17
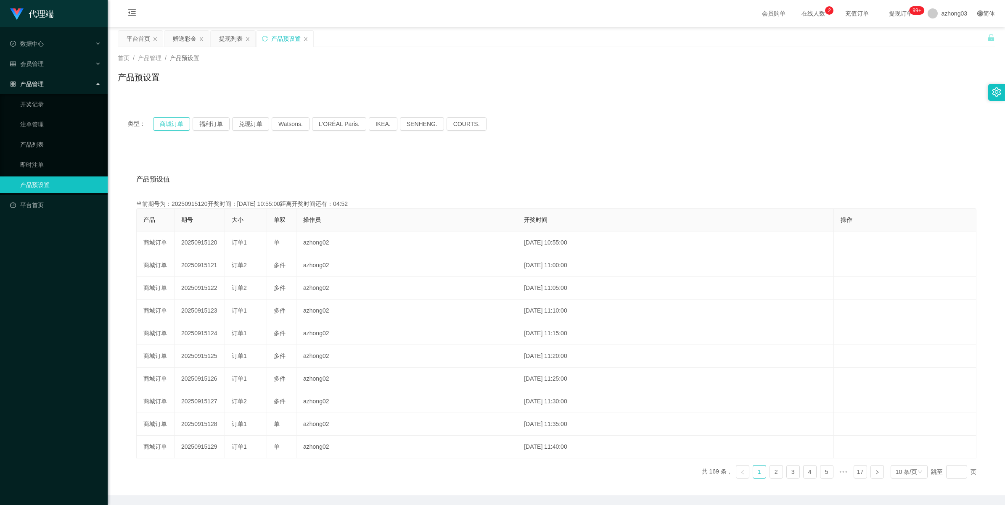
click at [161, 124] on button "商城订单" at bounding box center [171, 123] width 37 height 13
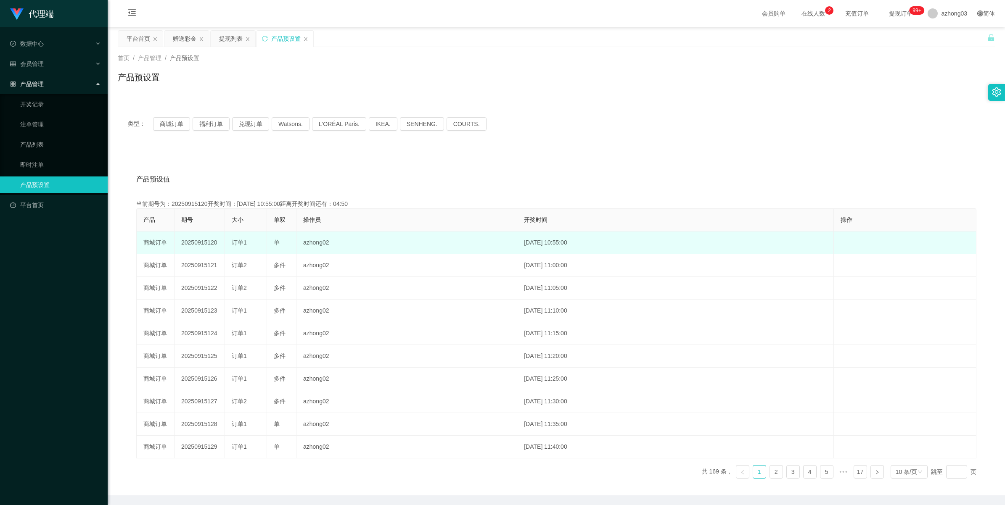
click at [206, 244] on td "20250915120" at bounding box center [199, 243] width 50 height 23
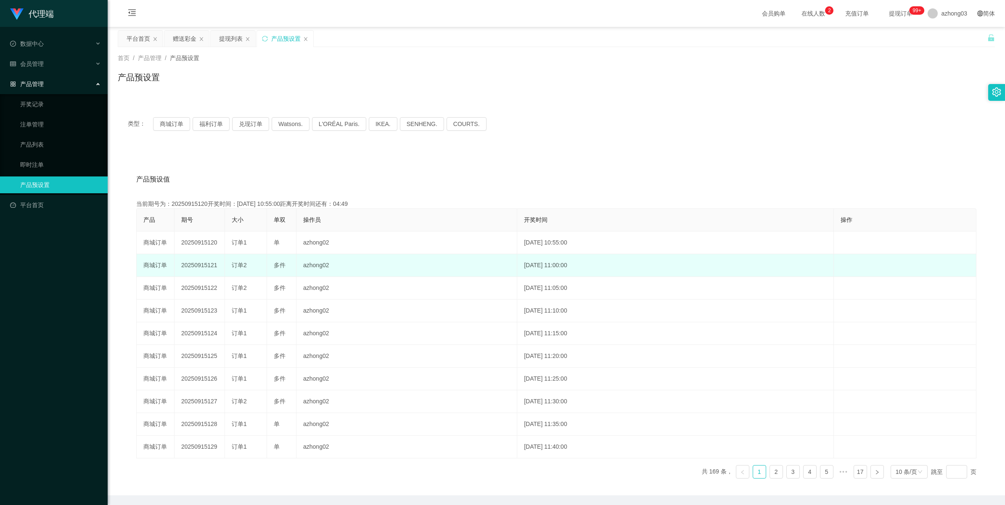
copy td "20250915120"
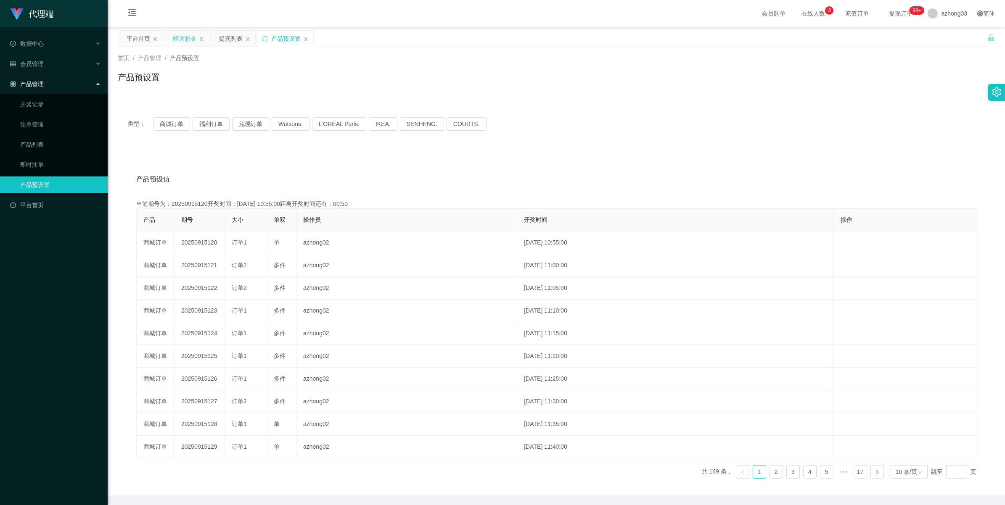
click at [189, 40] on div "赠送彩金" at bounding box center [185, 39] width 24 height 16
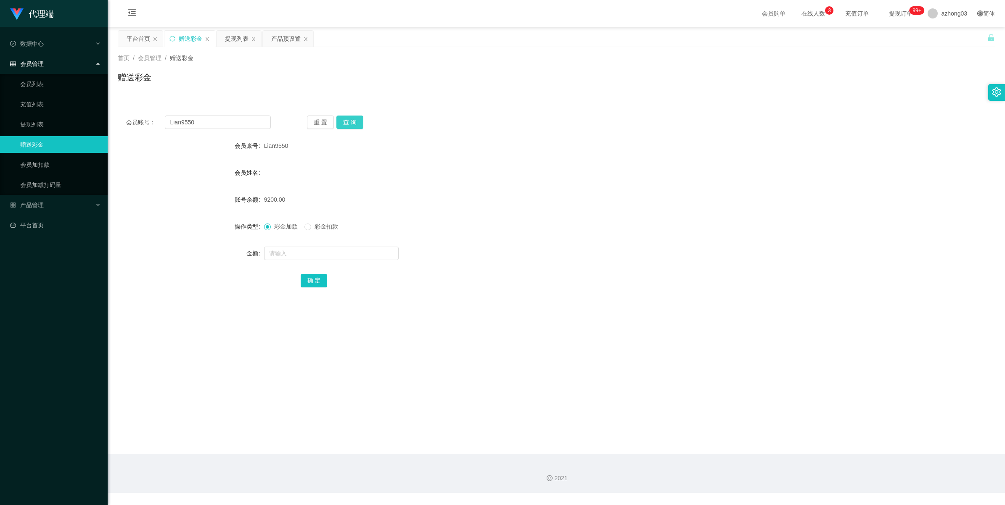
click at [349, 122] on button "查 询" at bounding box center [349, 122] width 27 height 13
click at [349, 122] on div "重 置 查 询" at bounding box center [379, 122] width 145 height 13
drag, startPoint x: 205, startPoint y: 124, endPoint x: 145, endPoint y: 120, distance: 59.8
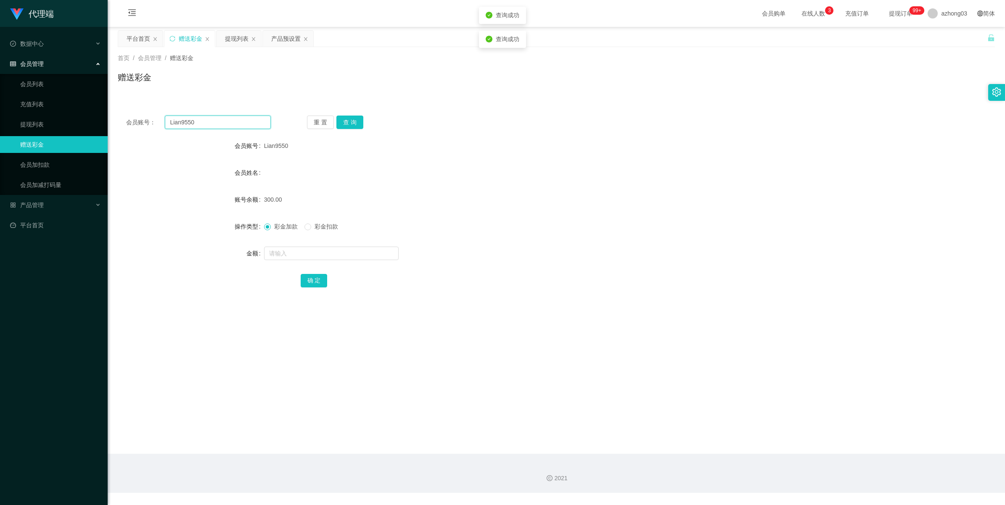
click at [145, 120] on div "会员账号： Lian9550" at bounding box center [198, 122] width 145 height 13
click at [285, 42] on div "产品预设置" at bounding box center [285, 39] width 29 height 16
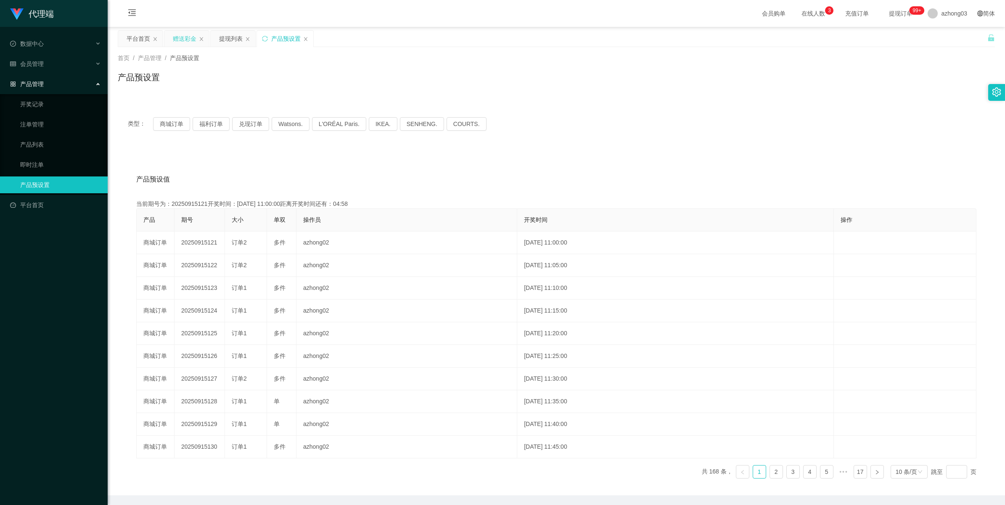
click at [184, 39] on div "赠送彩金" at bounding box center [185, 39] width 24 height 16
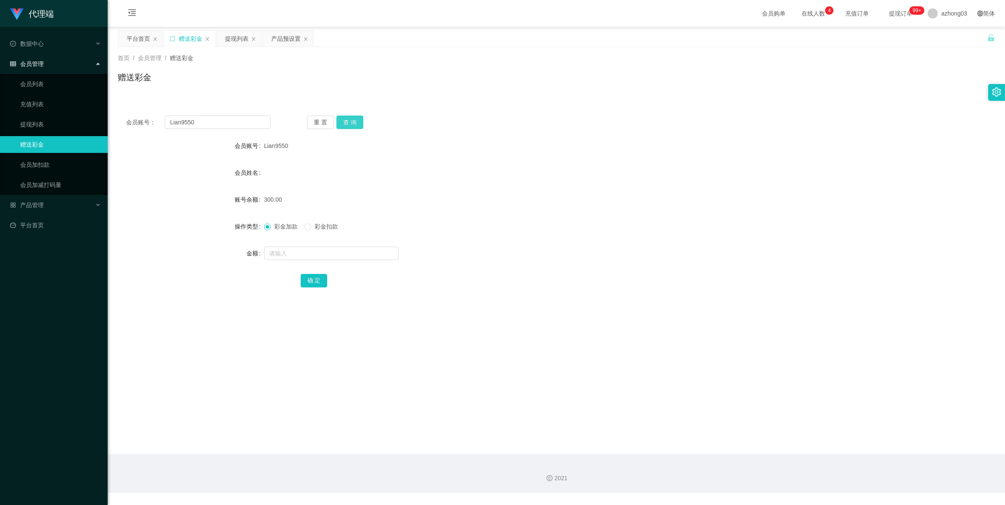
click at [360, 118] on button "查 询" at bounding box center [349, 122] width 27 height 13
click at [360, 118] on div "重 置 查 询" at bounding box center [379, 122] width 145 height 13
click at [357, 118] on button "查 询" at bounding box center [349, 122] width 27 height 13
click at [356, 118] on button "查 询" at bounding box center [349, 122] width 27 height 13
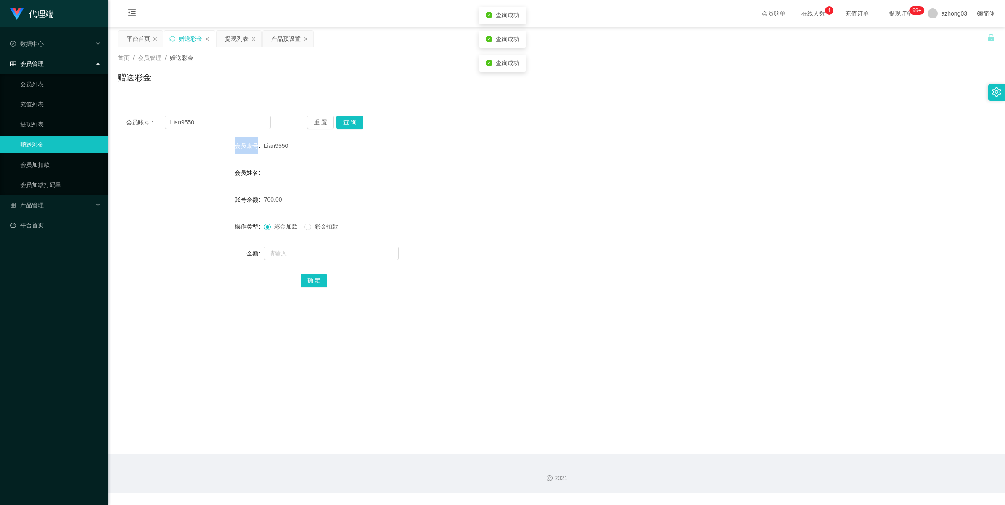
click at [356, 118] on div "重 置 查 询" at bounding box center [379, 122] width 145 height 13
click at [352, 122] on button "查 询" at bounding box center [349, 122] width 27 height 13
click at [352, 122] on div "重 置 查 询" at bounding box center [379, 122] width 145 height 13
click at [352, 122] on button "查 询" at bounding box center [349, 122] width 27 height 13
click at [352, 122] on div "重 置 查 询" at bounding box center [379, 122] width 145 height 13
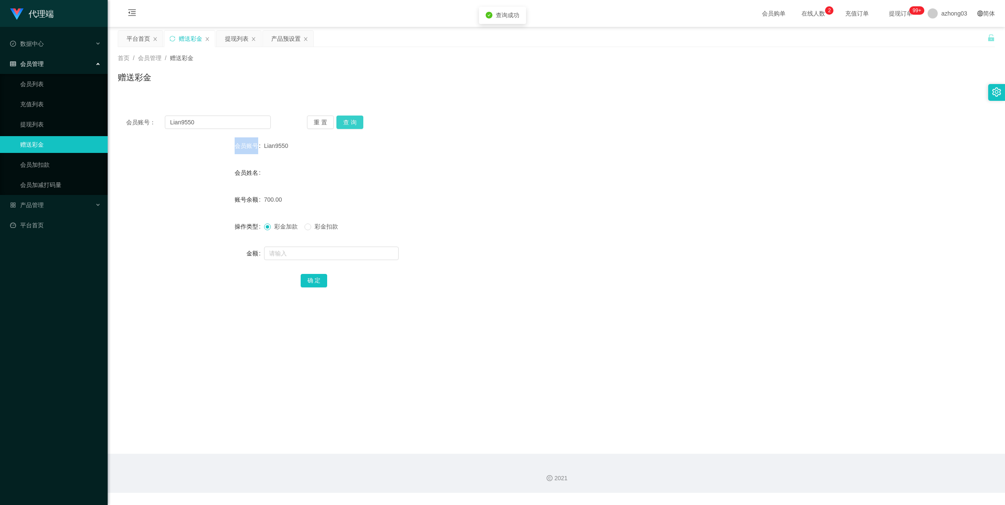
click at [352, 122] on button "查 询" at bounding box center [349, 122] width 27 height 13
click at [352, 122] on div "重 置 查 询" at bounding box center [379, 122] width 145 height 13
click at [352, 122] on button "查 询" at bounding box center [349, 122] width 27 height 13
click at [352, 122] on div "重 置 查 询" at bounding box center [379, 122] width 145 height 13
click at [347, 116] on button "查 询" at bounding box center [349, 122] width 27 height 13
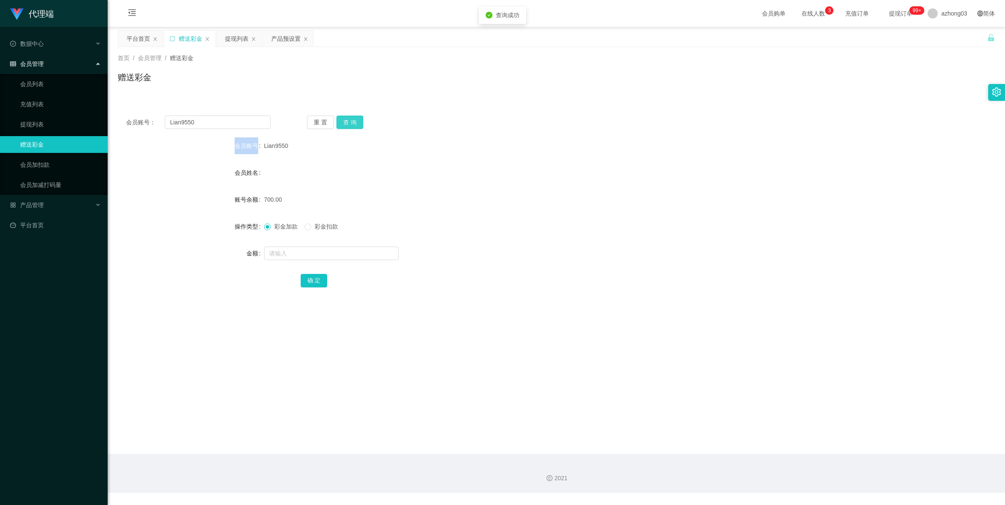
click at [347, 116] on div "重 置 查 询" at bounding box center [379, 122] width 145 height 13
click at [347, 116] on button "查 询" at bounding box center [349, 122] width 27 height 13
click at [347, 116] on div "重 置 查 询" at bounding box center [379, 122] width 145 height 13
click at [347, 116] on button "查 询" at bounding box center [349, 122] width 27 height 13
click at [347, 116] on div "重 置 查 询" at bounding box center [379, 122] width 145 height 13
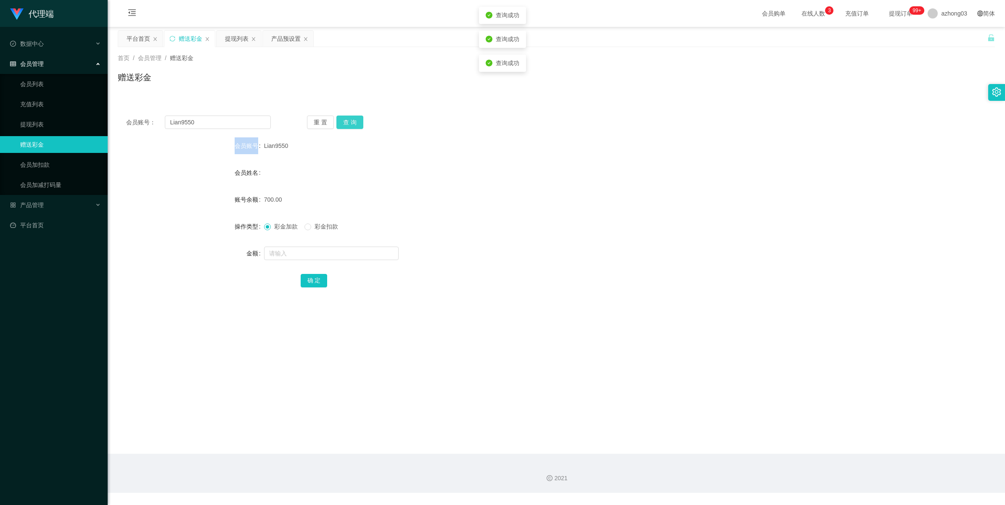
click at [347, 116] on button "查 询" at bounding box center [349, 122] width 27 height 13
click at [347, 116] on div "重 置 查 询" at bounding box center [379, 122] width 145 height 13
click at [347, 116] on button "查 询" at bounding box center [349, 122] width 27 height 13
click at [349, 119] on button "查 询" at bounding box center [349, 122] width 27 height 13
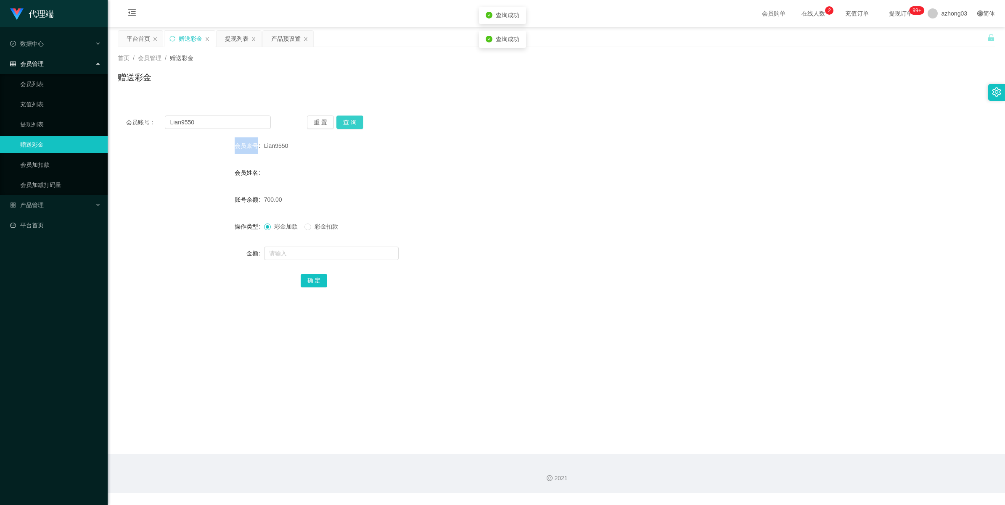
click at [349, 119] on button "查 询" at bounding box center [349, 122] width 27 height 13
click at [349, 119] on div "重 置 查 询" at bounding box center [379, 122] width 145 height 13
click at [349, 119] on button "查 询" at bounding box center [349, 122] width 27 height 13
click at [349, 119] on div "重 置 查 询" at bounding box center [379, 122] width 145 height 13
click at [349, 119] on button "查 询" at bounding box center [349, 122] width 27 height 13
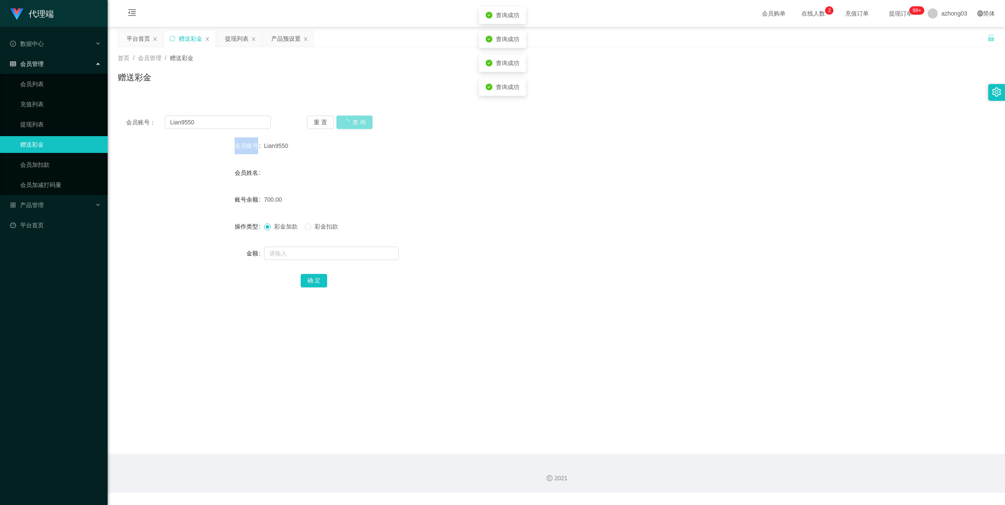
click at [349, 119] on div "重 置 查 询" at bounding box center [379, 122] width 145 height 13
click at [349, 119] on button "查 询" at bounding box center [349, 122] width 27 height 13
